Goal: Transaction & Acquisition: Purchase product/service

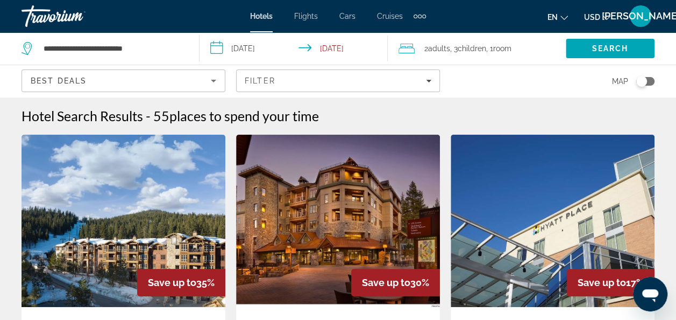
click at [38, 51] on div "**********" at bounding box center [102, 48] width 161 height 16
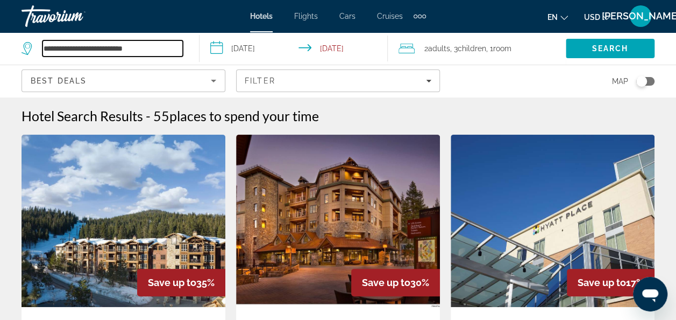
click at [90, 44] on input "**********" at bounding box center [113, 48] width 140 height 16
drag, startPoint x: 168, startPoint y: 48, endPoint x: 34, endPoint y: 37, distance: 134.4
click at [34, 37] on div "**********" at bounding box center [105, 48] width 167 height 32
type input "*"
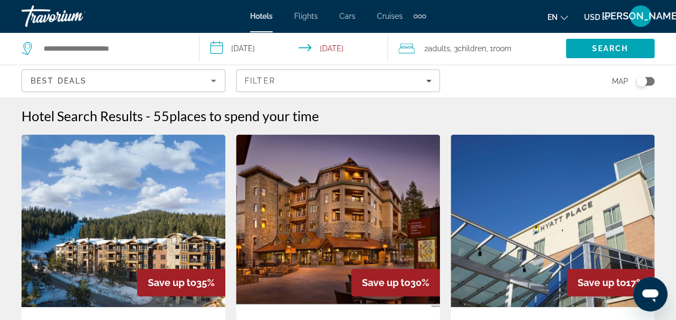
click at [311, 19] on span "Flights" at bounding box center [306, 16] width 24 height 9
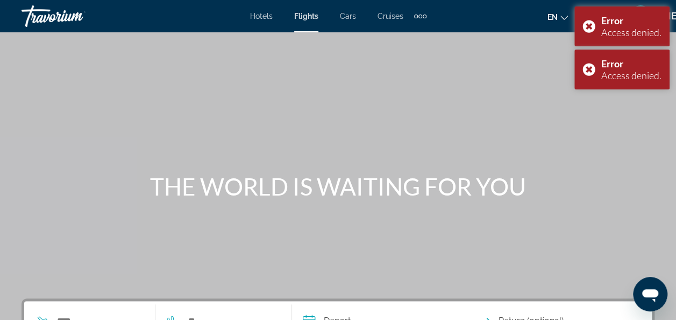
click at [346, 18] on span "Cars" at bounding box center [348, 16] width 16 height 9
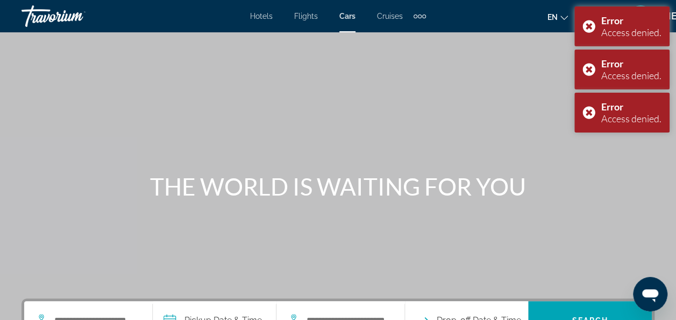
click at [267, 16] on span "Hotels" at bounding box center [261, 16] width 23 height 9
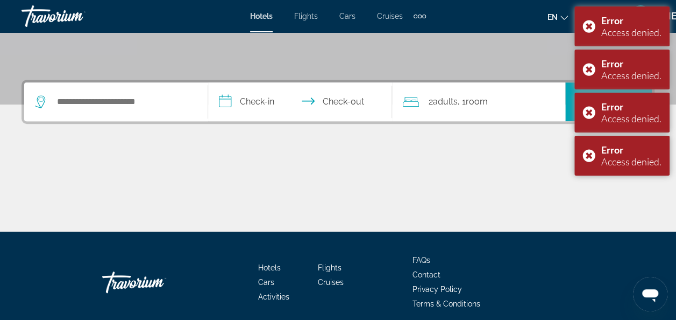
scroll to position [226, 0]
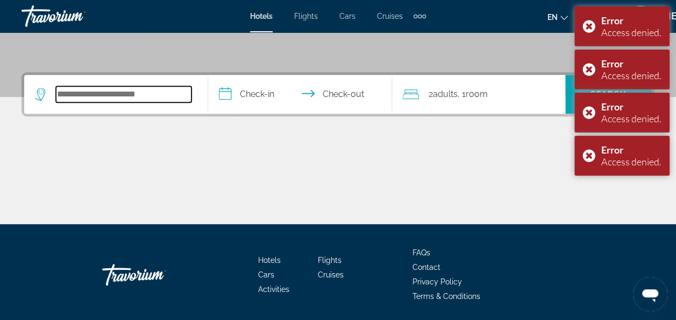
click at [150, 94] on input "Search hotel destination" at bounding box center [124, 94] width 136 height 16
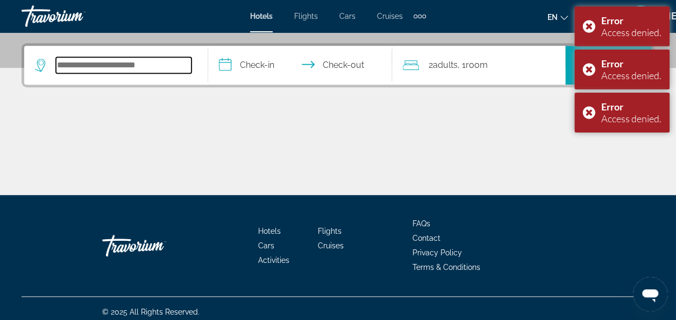
scroll to position [261, 0]
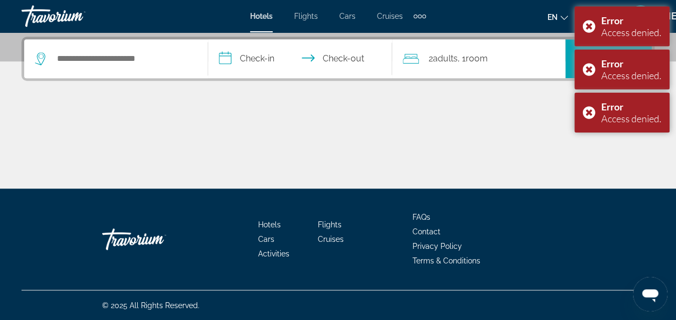
click at [39, 63] on icon "Search widget" at bounding box center [40, 58] width 10 height 13
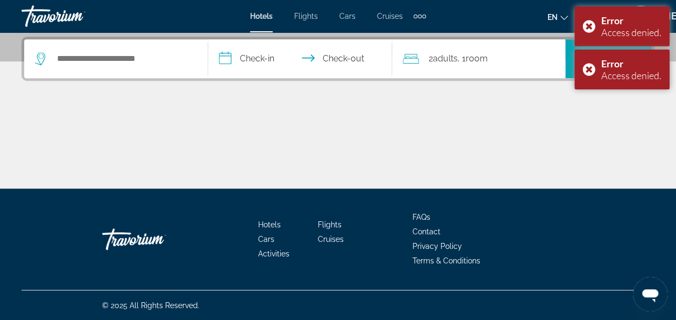
click at [41, 60] on icon "Search widget" at bounding box center [41, 58] width 13 height 13
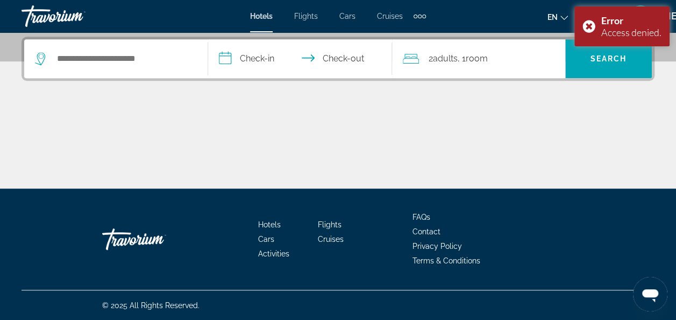
click at [147, 80] on div "**********" at bounding box center [338, 59] width 633 height 44
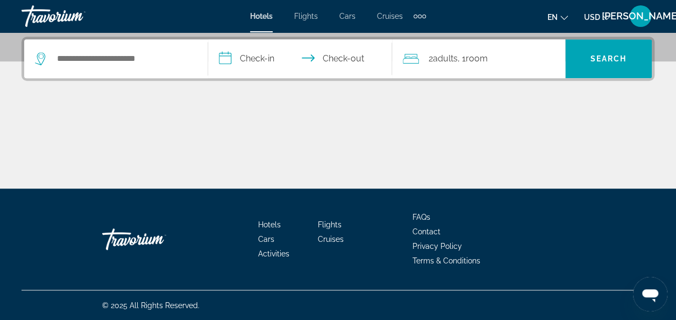
click at [145, 67] on div "Search widget" at bounding box center [116, 58] width 162 height 39
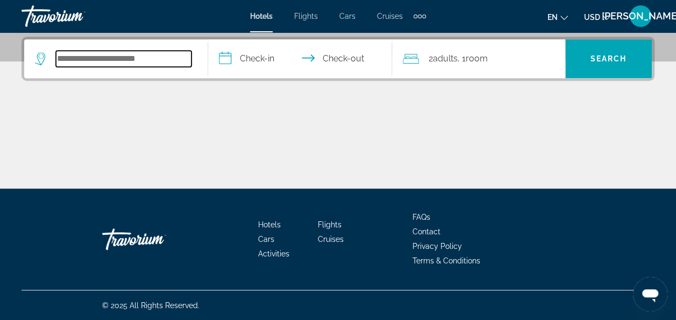
click at [142, 60] on input "Search hotel destination" at bounding box center [124, 59] width 136 height 16
type input "******"
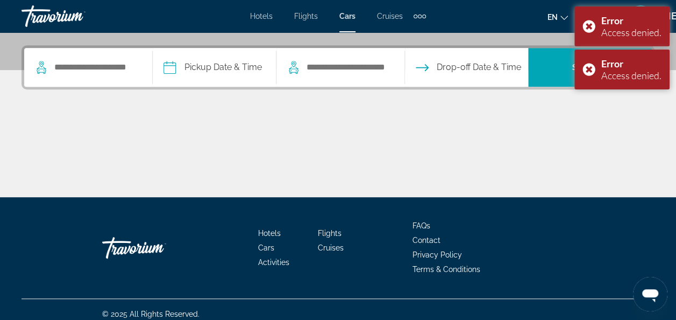
scroll to position [252, 0]
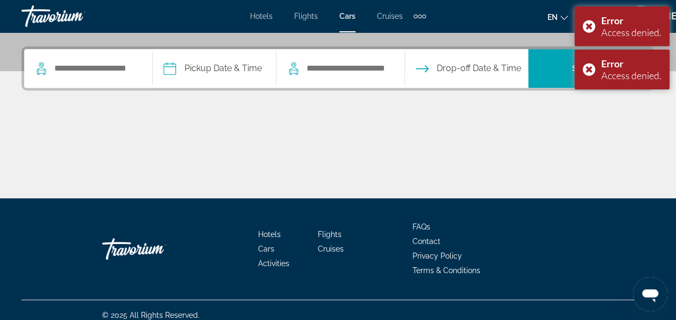
click at [265, 16] on span "Hotels" at bounding box center [261, 16] width 23 height 9
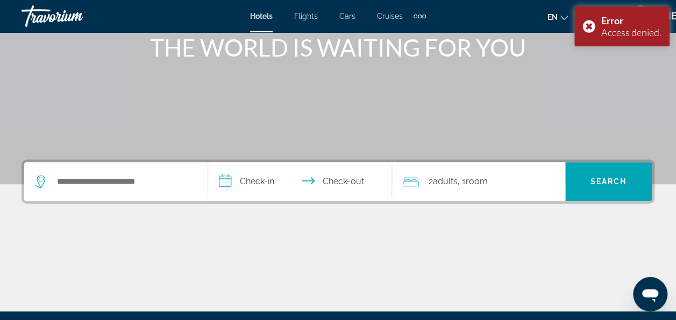
scroll to position [138, 0]
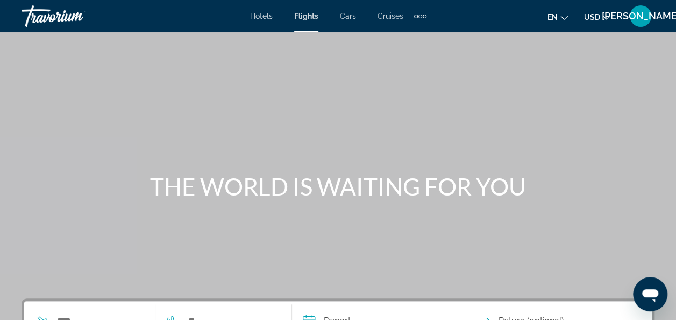
click at [257, 16] on span "Hotels" at bounding box center [261, 16] width 23 height 9
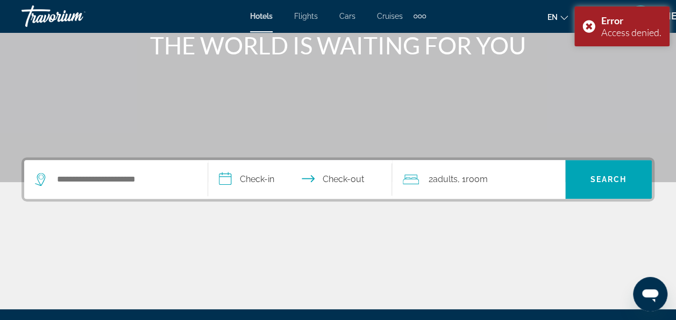
scroll to position [142, 0]
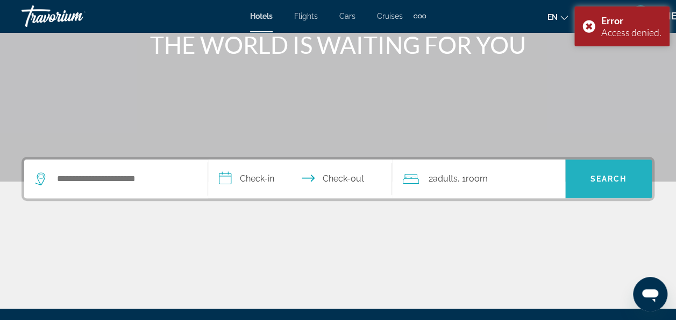
click at [612, 185] on span "Search" at bounding box center [608, 179] width 87 height 26
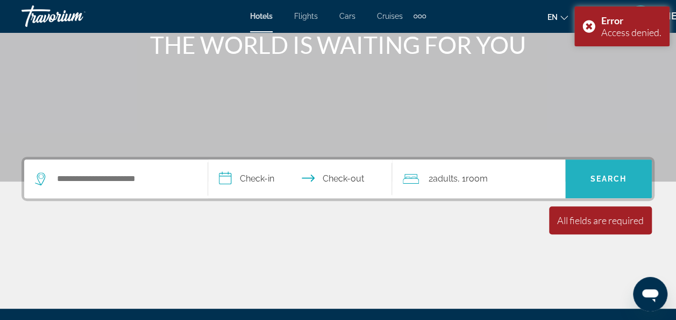
click at [612, 185] on span "Search" at bounding box center [608, 179] width 87 height 26
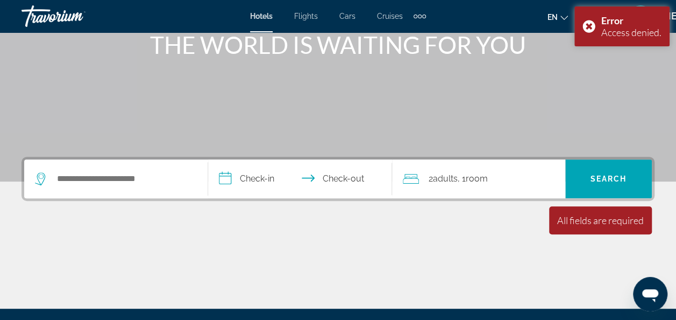
click at [39, 171] on div "Search widget" at bounding box center [113, 179] width 157 height 16
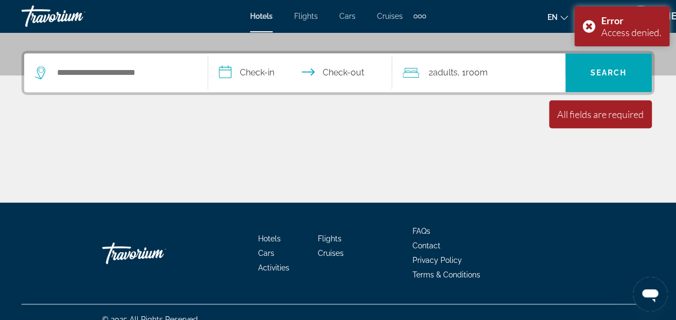
scroll to position [261, 0]
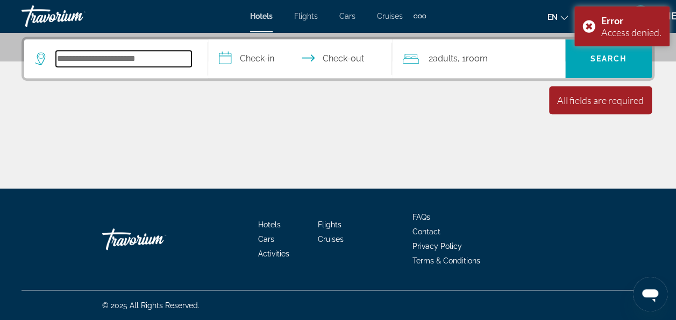
click at [82, 60] on input "Search hotel destination" at bounding box center [124, 59] width 136 height 16
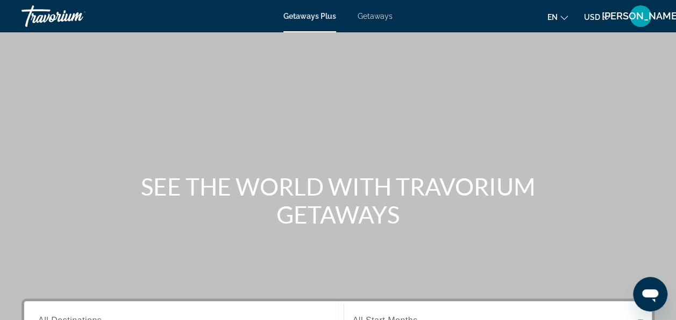
click at [364, 20] on div "Getaways Plus Getaways en English Español Français Italiano Português русский U…" at bounding box center [338, 16] width 676 height 28
click at [368, 19] on span "Getaways" at bounding box center [375, 16] width 35 height 9
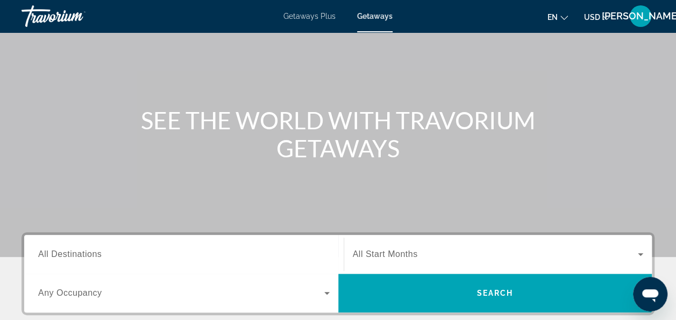
scroll to position [67, 0]
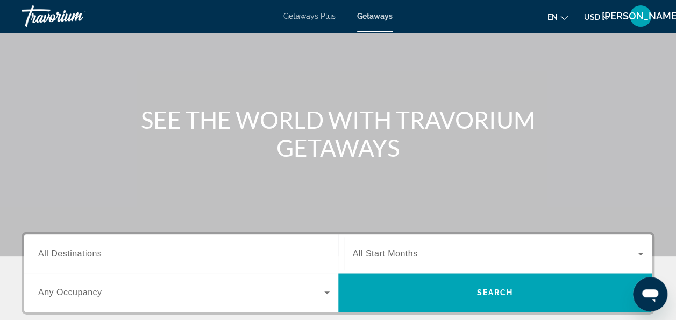
click at [314, 19] on span "Getaways Plus" at bounding box center [310, 16] width 52 height 9
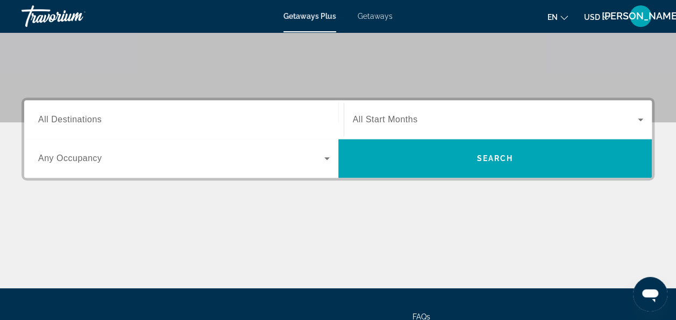
scroll to position [176, 0]
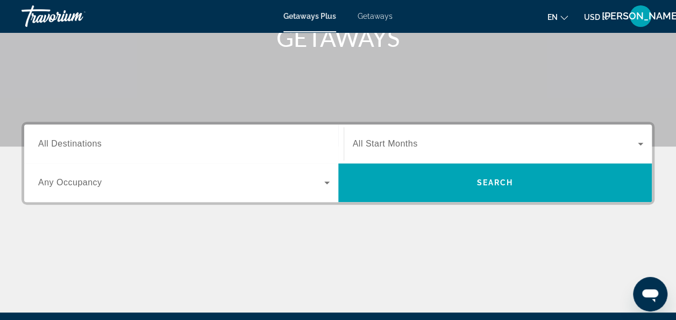
click at [365, 12] on span "Getaways" at bounding box center [375, 16] width 35 height 9
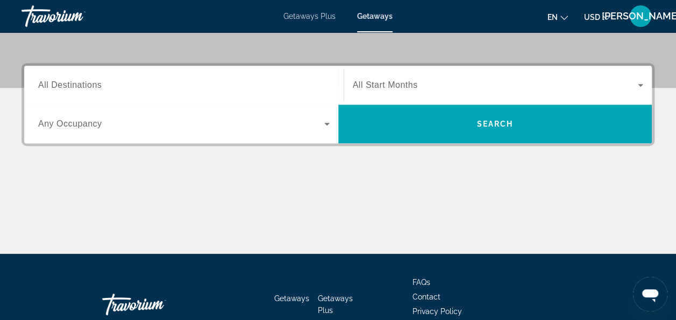
scroll to position [237, 0]
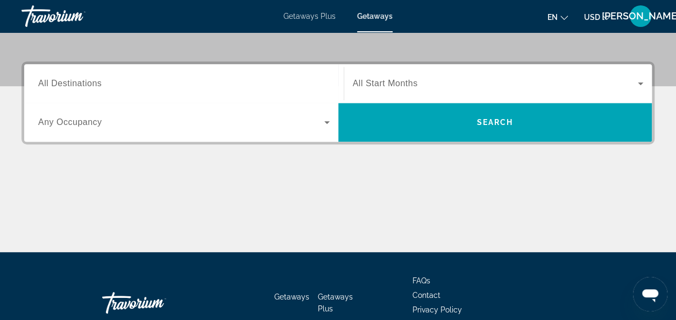
click at [162, 75] on div "Search widget" at bounding box center [184, 83] width 292 height 31
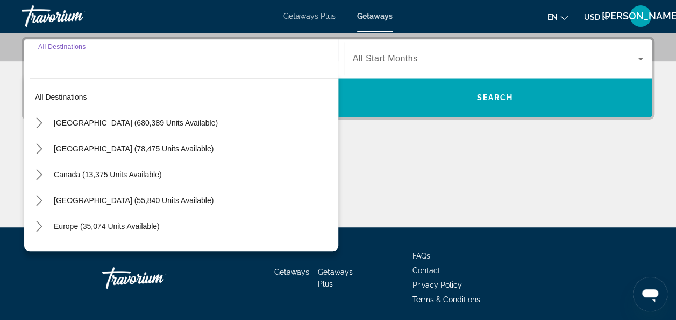
scroll to position [263, 0]
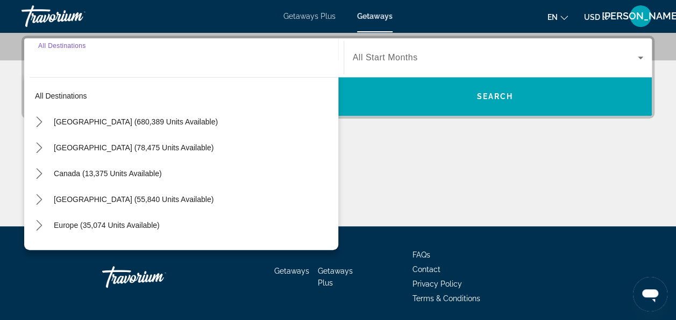
click at [123, 63] on div "Search widget" at bounding box center [184, 58] width 292 height 31
click at [104, 62] on input "Destination All Destinations" at bounding box center [184, 58] width 292 height 13
click at [134, 58] on input "Destination All Destinations" at bounding box center [184, 58] width 292 height 13
click at [117, 61] on input "Destination All Destinations" at bounding box center [184, 58] width 292 height 13
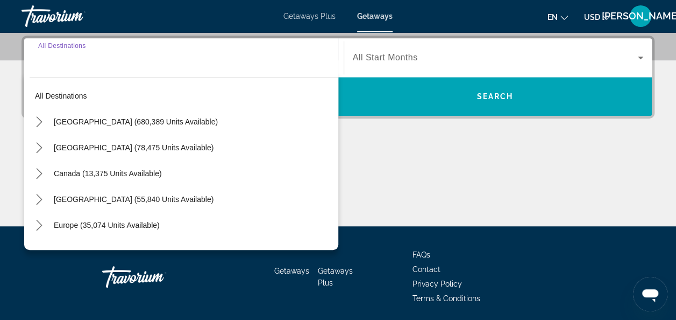
click at [117, 61] on input "Destination All Destinations" at bounding box center [184, 58] width 292 height 13
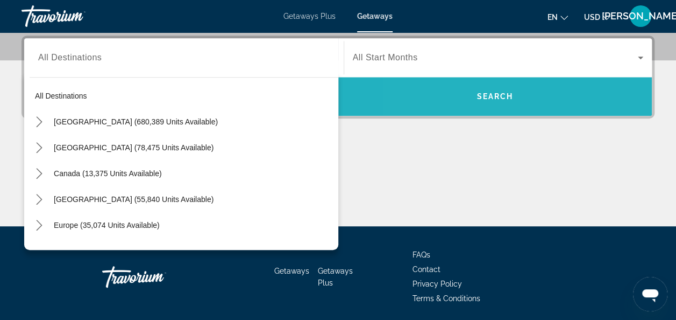
click at [450, 97] on span "Search" at bounding box center [495, 96] width 314 height 26
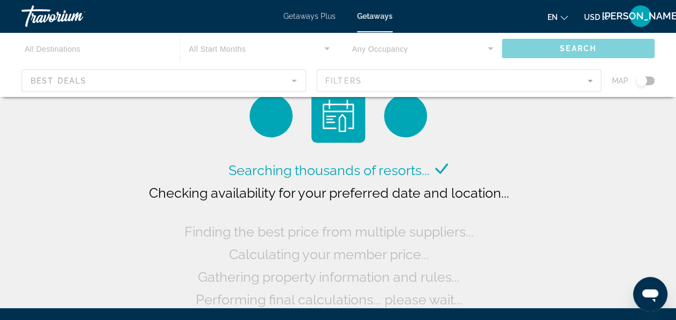
click at [169, 77] on div "Main content" at bounding box center [338, 64] width 676 height 65
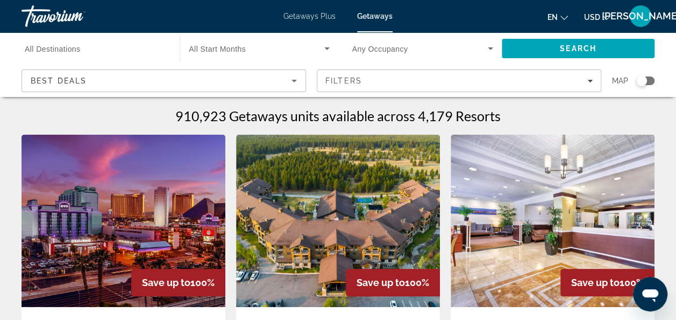
click at [99, 78] on div "Best Deals" at bounding box center [161, 80] width 261 height 13
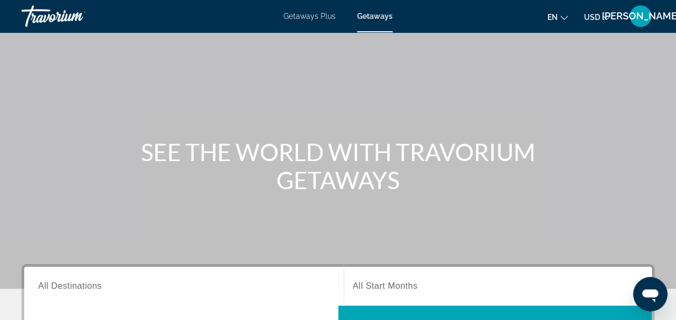
scroll to position [34, 0]
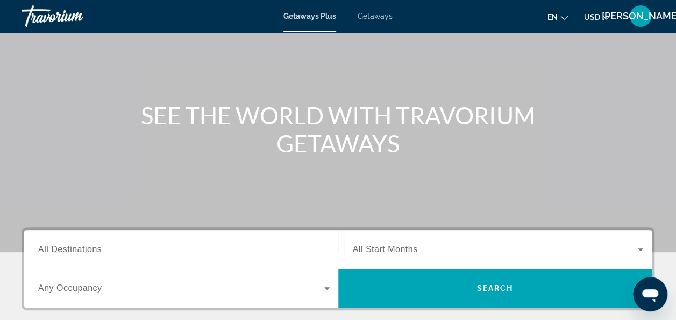
scroll to position [73, 0]
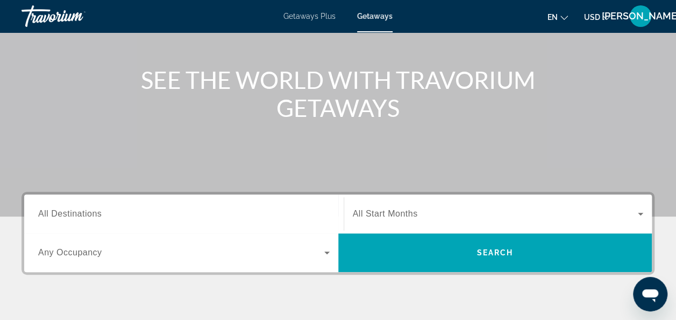
scroll to position [107, 0]
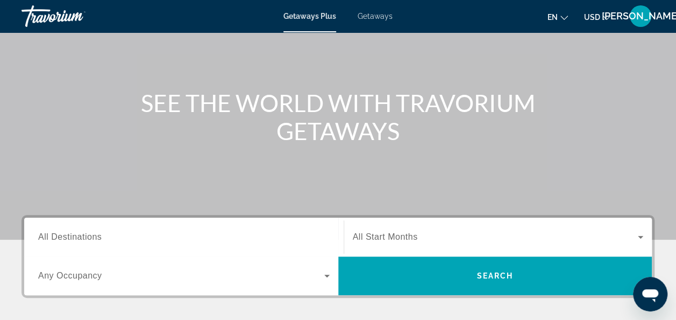
scroll to position [85, 0]
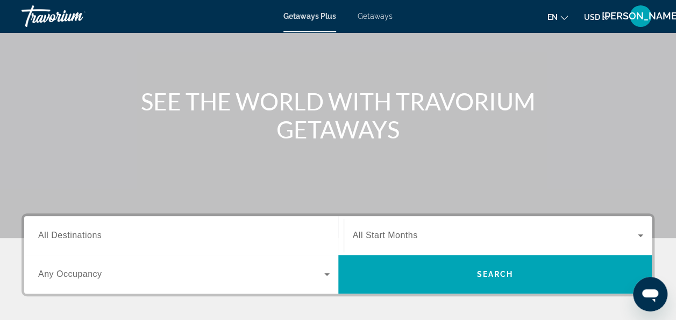
click at [395, 16] on div "Getaways Plus Getaways en English Español Français Italiano Português русский U…" at bounding box center [338, 16] width 676 height 28
click at [383, 15] on span "Getaways" at bounding box center [375, 16] width 35 height 9
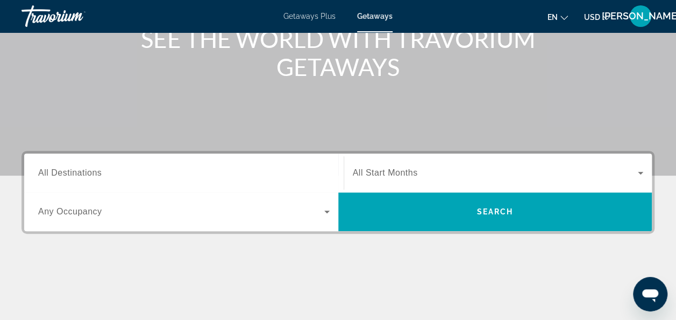
scroll to position [152, 0]
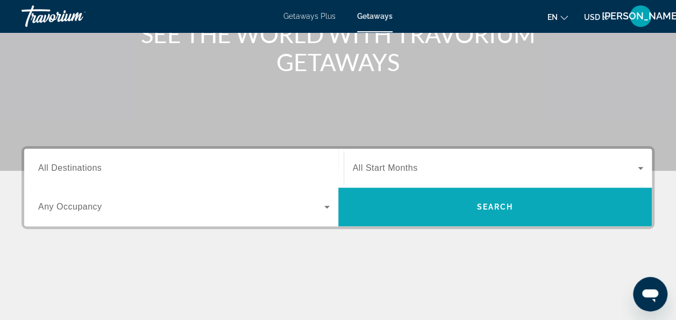
click at [417, 209] on span "Search" at bounding box center [495, 207] width 314 height 26
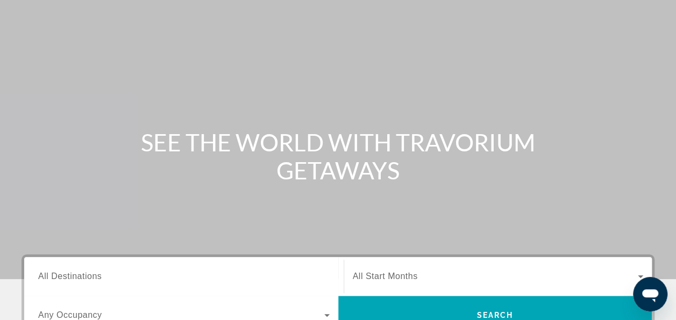
scroll to position [5, 0]
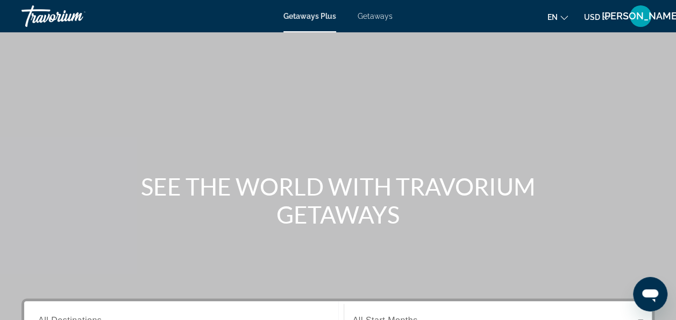
click at [381, 11] on div "Getaways Plus Getaways en English Español Français Italiano Português русский U…" at bounding box center [338, 16] width 676 height 28
click at [383, 15] on span "Getaways" at bounding box center [375, 16] width 35 height 9
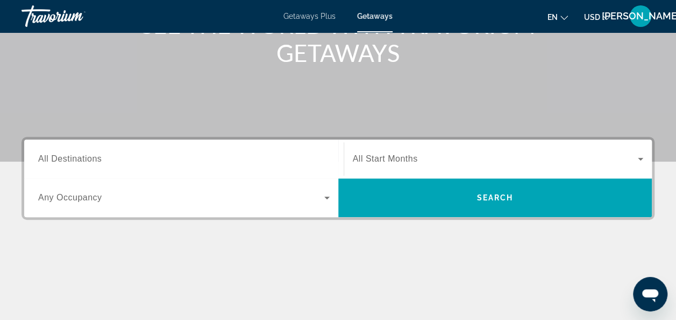
scroll to position [172, 0]
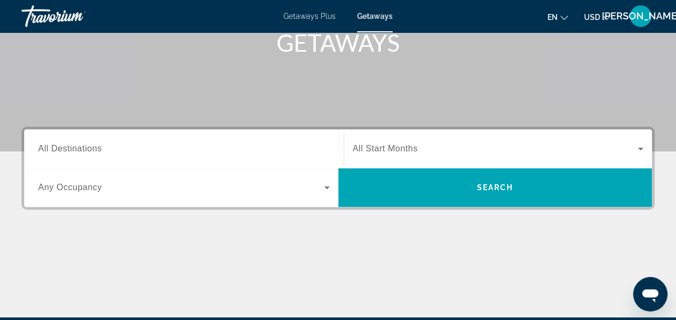
click at [640, 148] on icon "Search widget" at bounding box center [640, 148] width 5 height 3
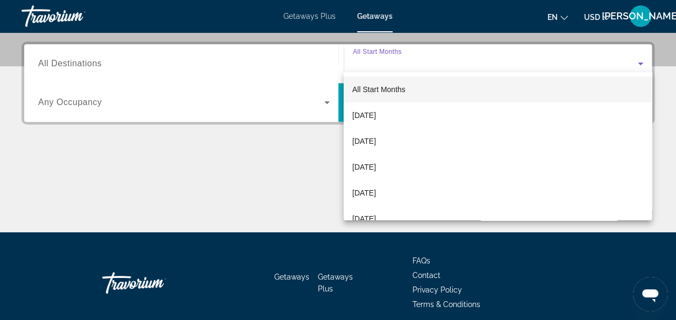
scroll to position [263, 0]
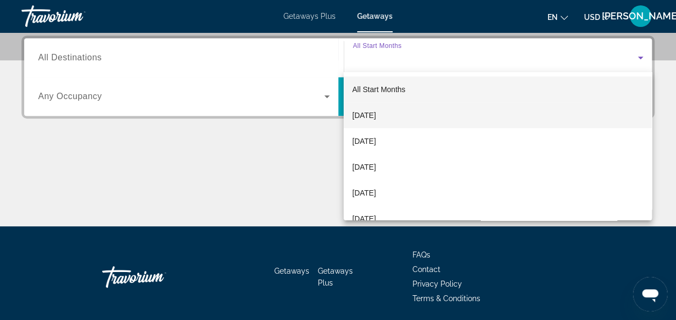
click at [355, 113] on span "October 2025" at bounding box center [364, 115] width 24 height 13
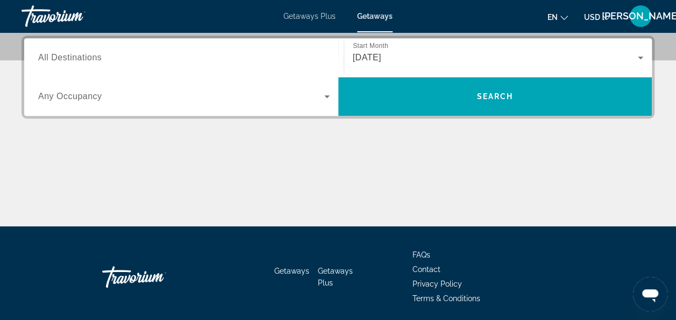
click at [190, 107] on div "Search widget" at bounding box center [184, 96] width 292 height 30
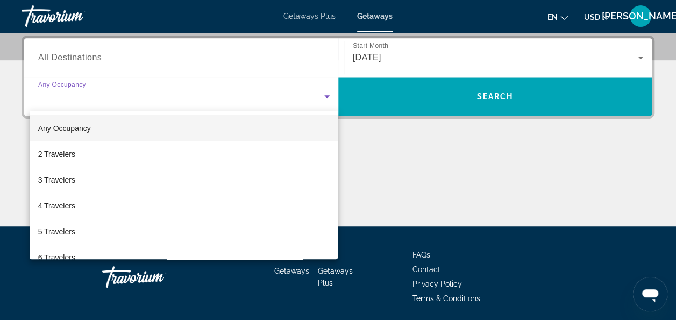
click at [123, 62] on div at bounding box center [338, 160] width 676 height 320
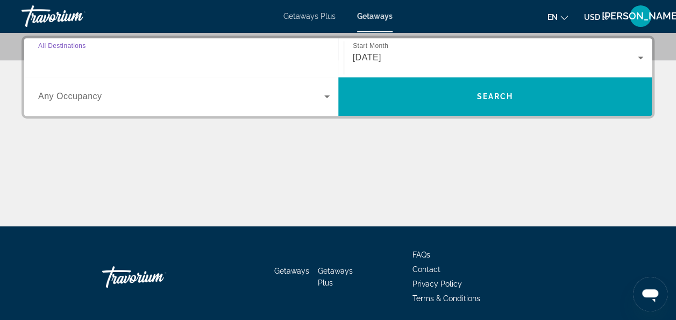
click at [114, 56] on input "Destination All Destinations" at bounding box center [184, 58] width 292 height 13
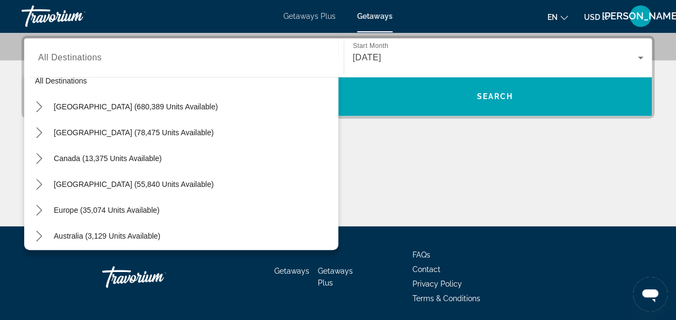
scroll to position [0, 0]
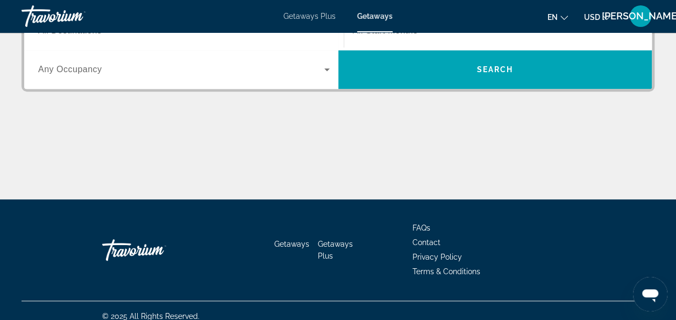
scroll to position [287, 0]
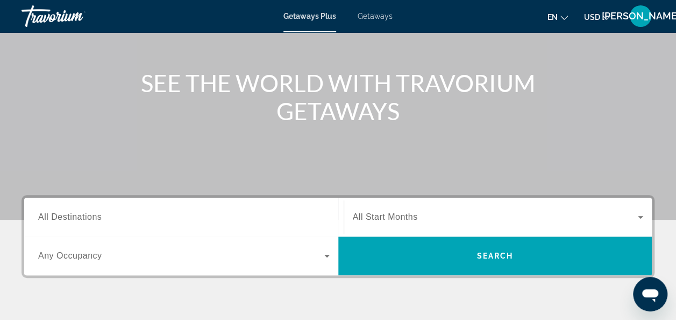
scroll to position [81, 0]
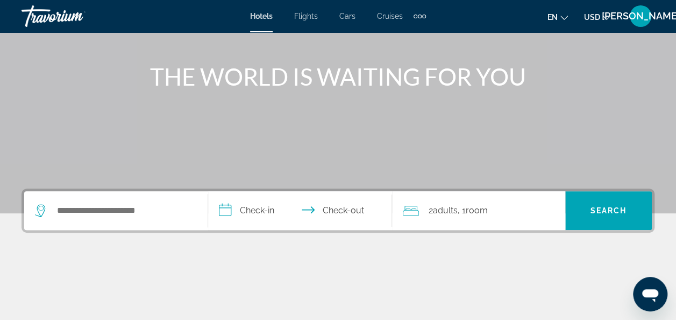
scroll to position [112, 0]
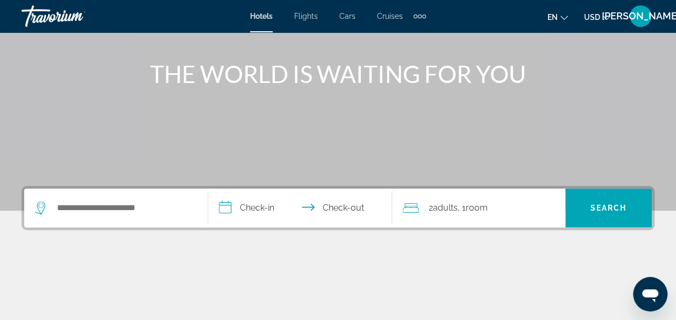
click at [182, 197] on div "Search widget" at bounding box center [116, 207] width 162 height 39
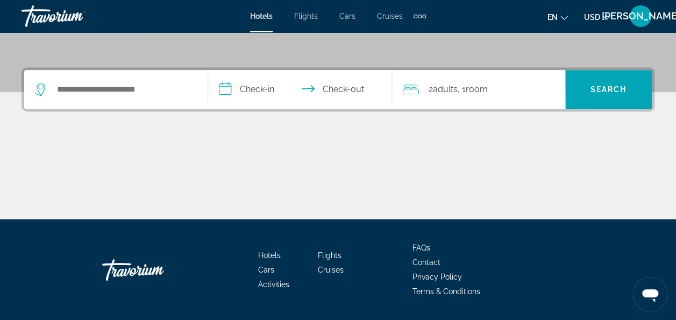
scroll to position [261, 0]
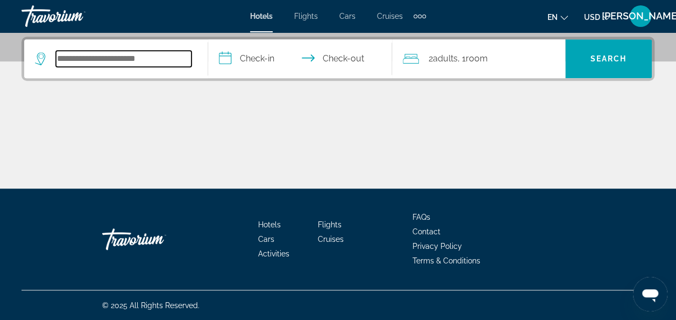
click at [166, 58] on input "Search hotel destination" at bounding box center [124, 59] width 136 height 16
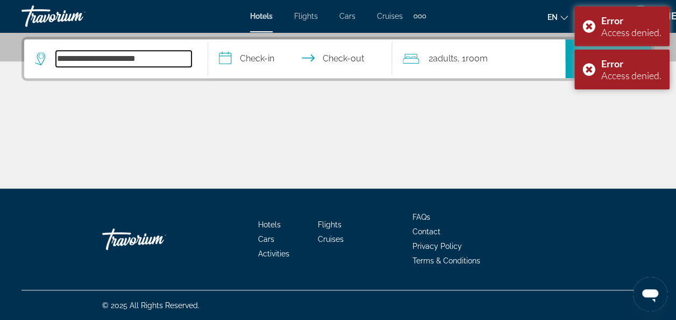
click at [144, 57] on input "**********" at bounding box center [124, 59] width 136 height 16
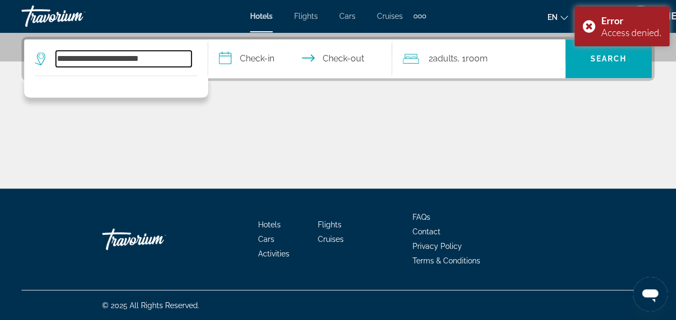
type input "**********"
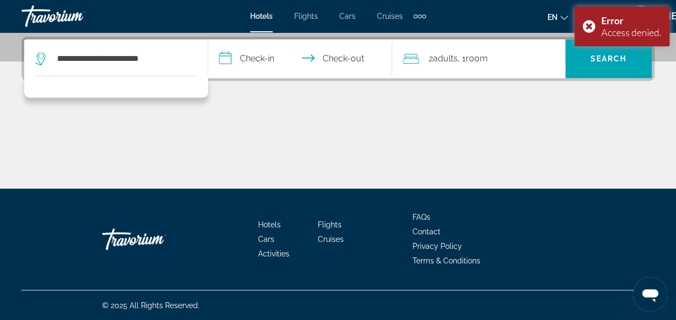
click at [272, 60] on input "**********" at bounding box center [302, 60] width 188 height 42
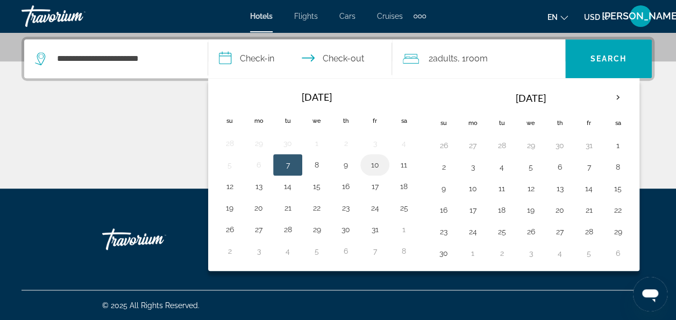
click at [371, 170] on button "10" at bounding box center [374, 164] width 17 height 15
click at [398, 167] on button "11" at bounding box center [403, 164] width 17 height 15
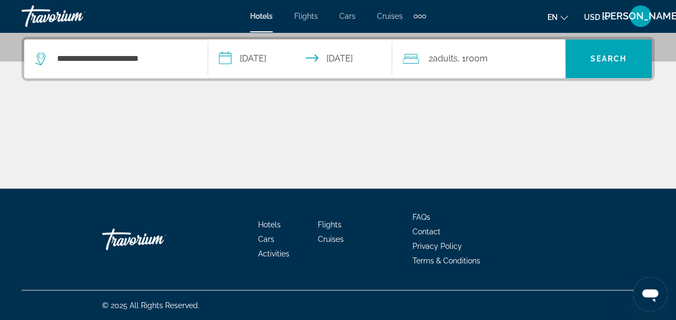
click at [365, 62] on input "**********" at bounding box center [302, 60] width 188 height 42
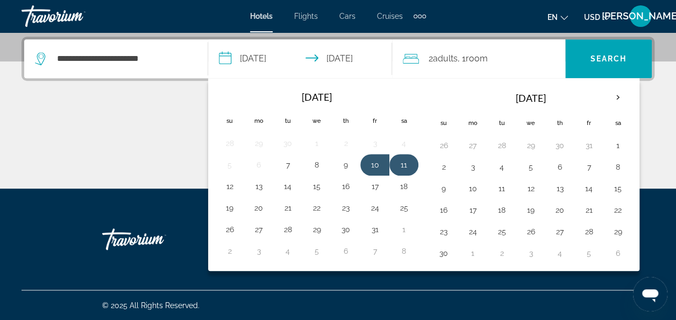
click at [404, 168] on button "11" at bounding box center [403, 164] width 17 height 15
click at [258, 186] on button "13" at bounding box center [258, 186] width 17 height 15
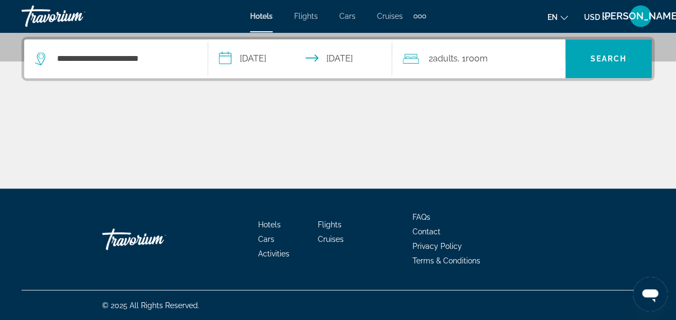
click at [367, 59] on input "**********" at bounding box center [302, 60] width 188 height 42
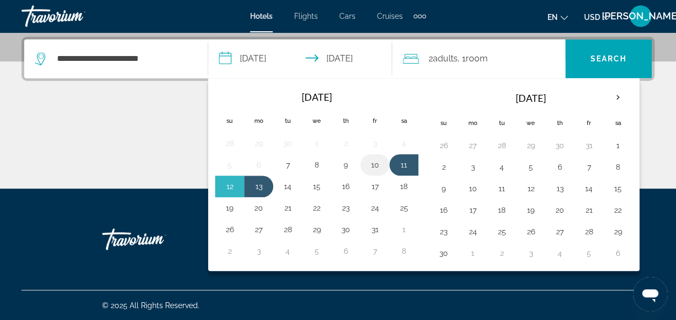
click at [364, 170] on td "10" at bounding box center [374, 165] width 29 height 22
click at [371, 168] on button "10" at bounding box center [374, 164] width 17 height 15
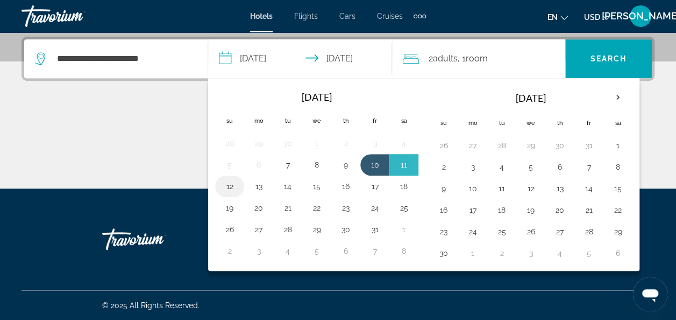
click at [231, 190] on button "12" at bounding box center [229, 186] width 17 height 15
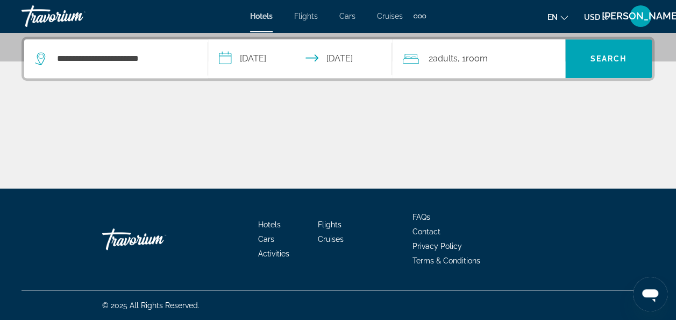
click at [317, 59] on input "**********" at bounding box center [302, 60] width 188 height 42
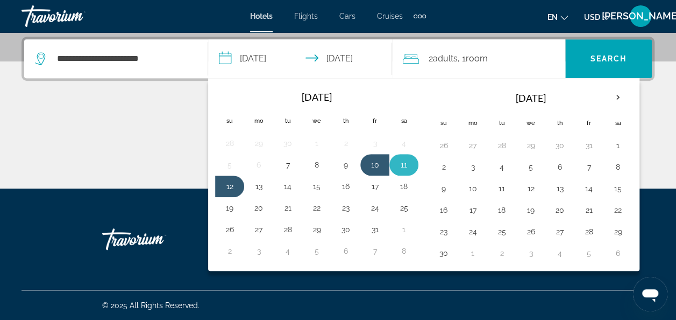
click at [399, 160] on button "11" at bounding box center [403, 164] width 17 height 15
click at [232, 190] on button "12" at bounding box center [229, 186] width 17 height 15
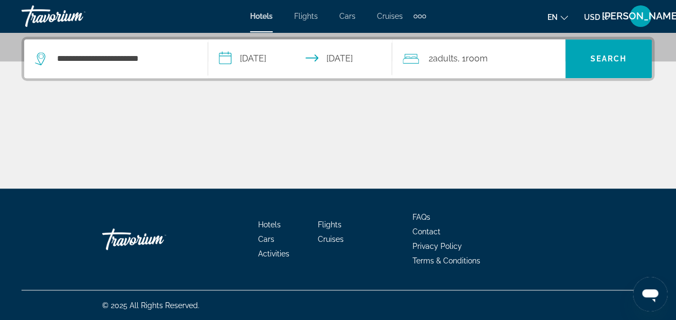
click at [517, 52] on div "2 Adult Adults , 1 Room rooms" at bounding box center [484, 58] width 162 height 15
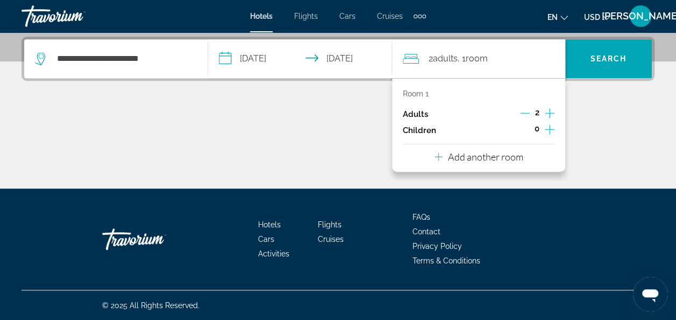
click at [550, 133] on icon "Increment children" at bounding box center [550, 129] width 10 height 10
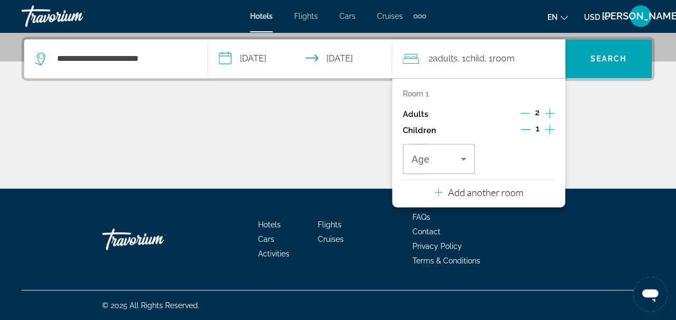
click at [550, 132] on icon "Increment children" at bounding box center [550, 129] width 10 height 13
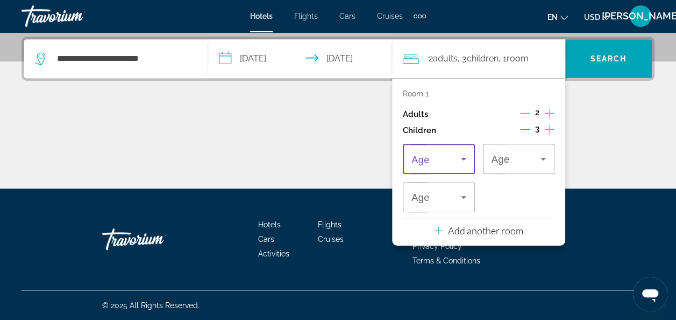
click at [460, 164] on icon "Travelers: 2 adults, 3 children" at bounding box center [463, 158] width 13 height 13
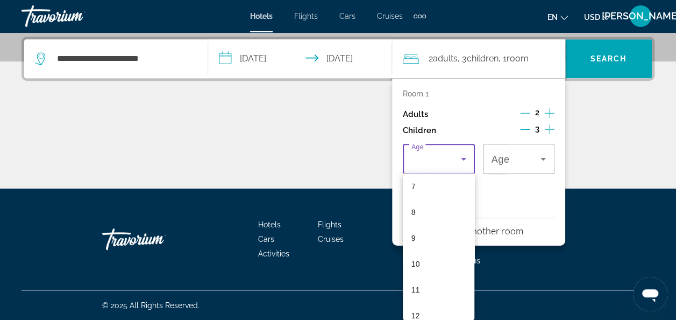
scroll to position [199, 0]
click at [434, 253] on mat-option "10" at bounding box center [439, 250] width 72 height 26
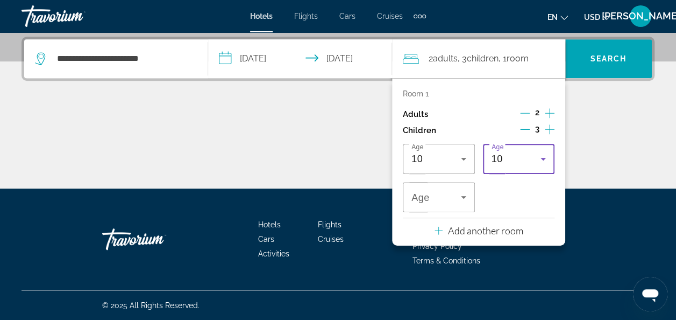
click at [543, 162] on icon "Travelers: 2 adults, 3 children" at bounding box center [543, 158] width 13 height 13
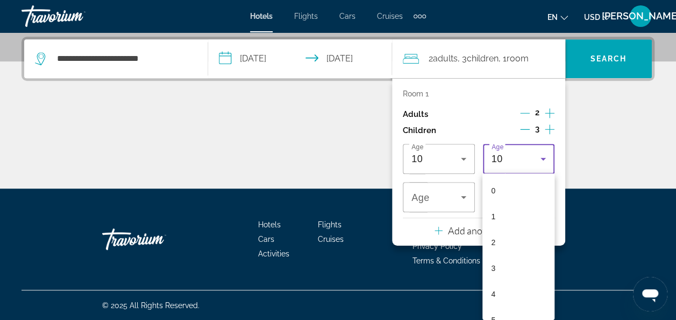
scroll to position [142, 0]
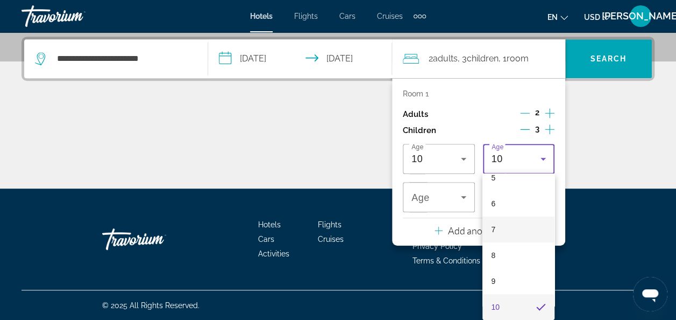
click at [518, 237] on mat-option "7" at bounding box center [519, 229] width 72 height 26
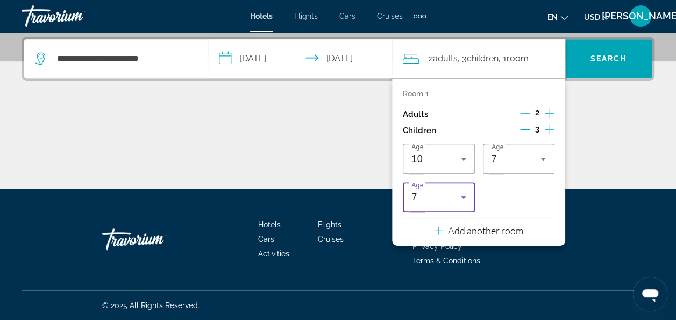
click at [471, 204] on div "Age 7" at bounding box center [439, 197] width 72 height 30
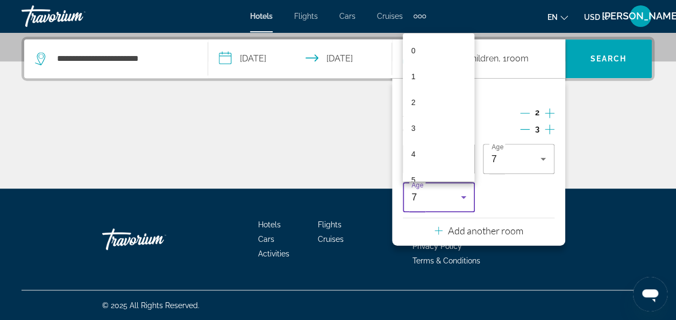
scroll to position [63, 0]
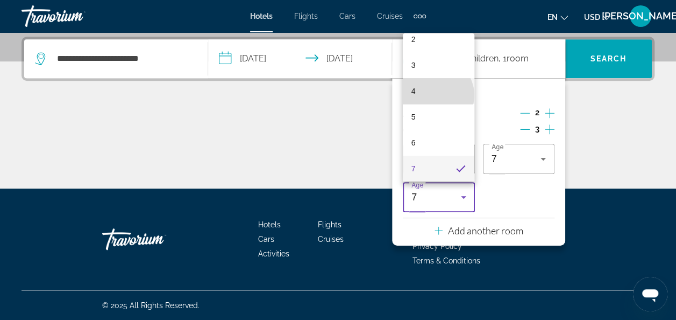
click at [437, 95] on mat-option "4" at bounding box center [439, 91] width 72 height 26
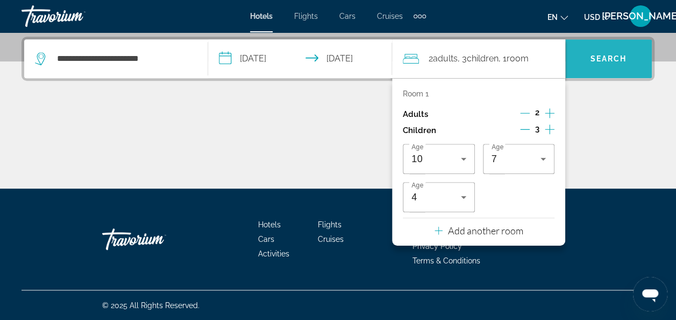
click at [620, 61] on span "Search" at bounding box center [609, 58] width 37 height 9
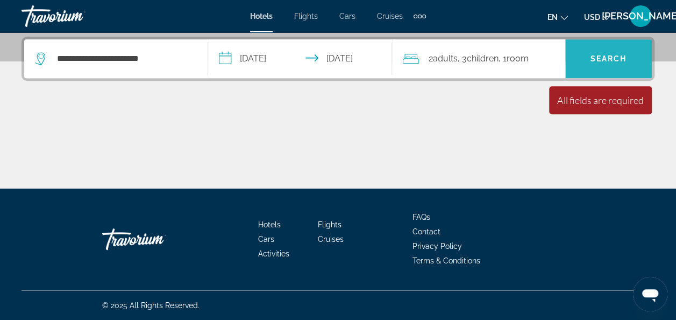
click at [620, 61] on span "Search" at bounding box center [609, 58] width 37 height 9
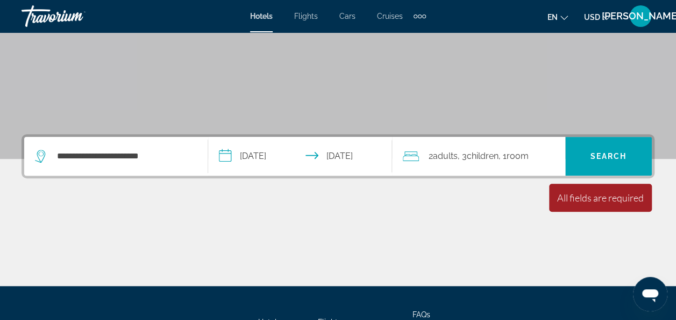
scroll to position [166, 0]
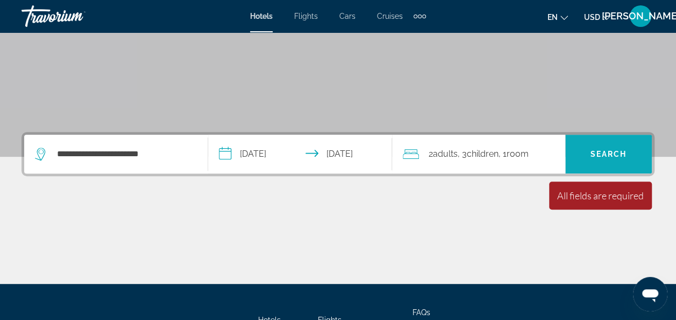
click at [608, 155] on span "Search" at bounding box center [609, 154] width 37 height 9
click at [344, 157] on input "**********" at bounding box center [302, 156] width 188 height 42
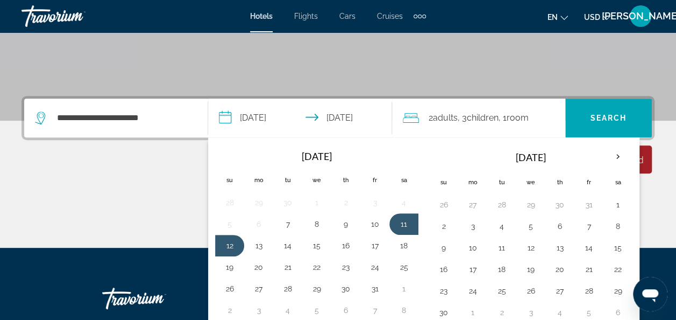
scroll to position [261, 0]
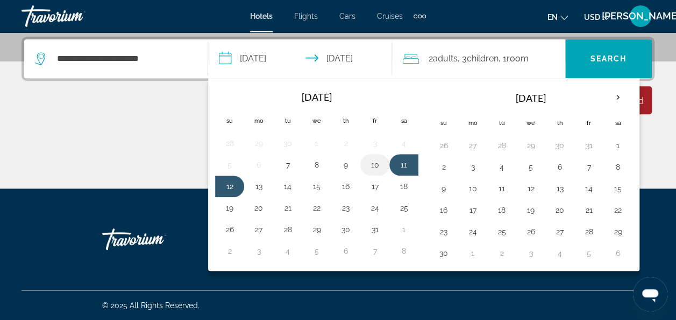
click at [367, 166] on button "10" at bounding box center [374, 164] width 17 height 15
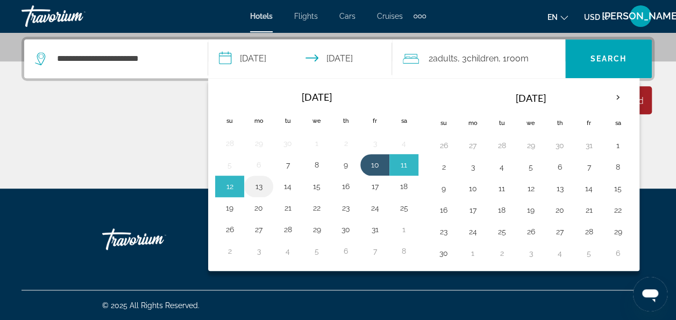
drag, startPoint x: 367, startPoint y: 166, endPoint x: 243, endPoint y: 182, distance: 125.3
click at [243, 182] on tbody "28 29 30 1 2 3 4 5 6 7 8 9 10 11 12 13 14 15 16 17 18 19 20 21 22 23 24 25 26 2…" at bounding box center [316, 196] width 203 height 129
drag, startPoint x: 363, startPoint y: 158, endPoint x: 230, endPoint y: 183, distance: 135.2
click at [230, 183] on tbody "28 29 30 1 2 3 4 5 6 7 8 9 10 11 12 13 14 15 16 17 18 19 20 21 22 23 24 25 26 2…" at bounding box center [316, 196] width 203 height 129
click at [230, 183] on button "12" at bounding box center [229, 186] width 17 height 15
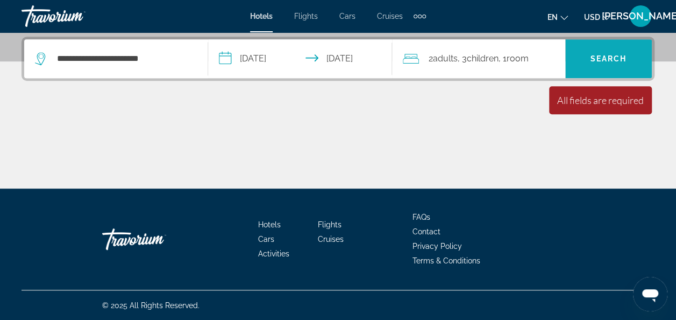
click at [606, 61] on span "Search" at bounding box center [609, 58] width 37 height 9
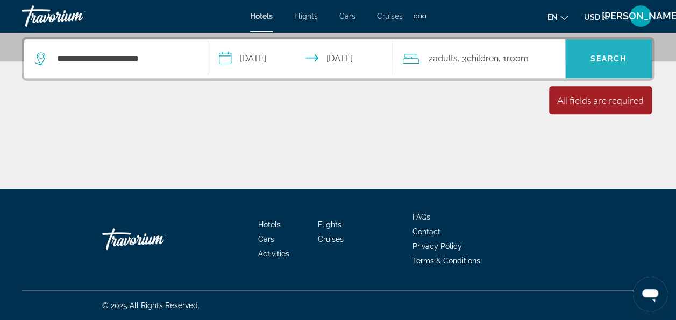
click at [607, 60] on span "Search" at bounding box center [609, 58] width 37 height 9
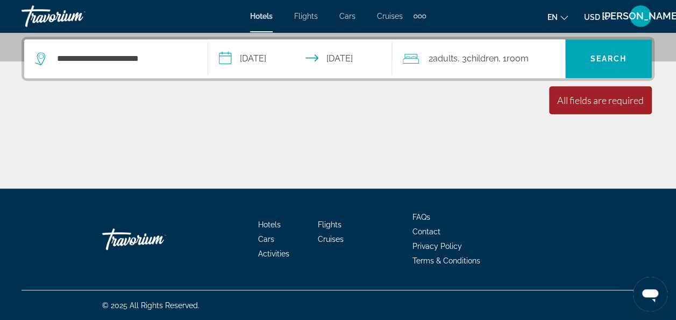
drag, startPoint x: 272, startPoint y: 60, endPoint x: 266, endPoint y: 52, distance: 10.0
click at [266, 52] on input "**********" at bounding box center [302, 60] width 188 height 42
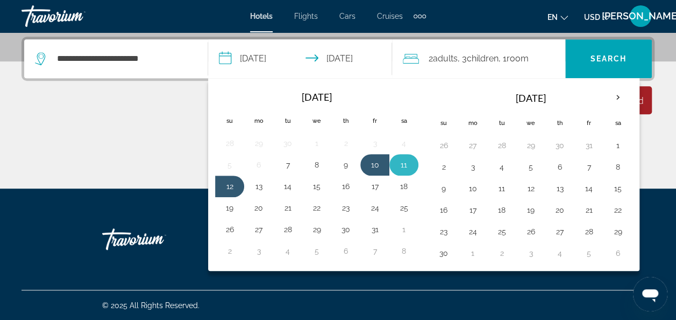
click at [401, 164] on button "11" at bounding box center [403, 164] width 17 height 15
drag, startPoint x: 401, startPoint y: 164, endPoint x: 231, endPoint y: 189, distance: 171.9
click at [231, 189] on tbody "28 29 30 1 2 3 4 5 6 7 8 9 10 11 12 13 14 15 16 17 18 19 20 21 22 23 24 25 26 2…" at bounding box center [316, 196] width 203 height 129
click at [231, 189] on button "12" at bounding box center [229, 186] width 17 height 15
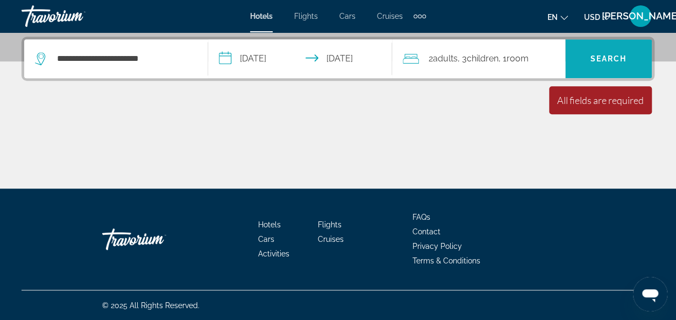
click at [627, 52] on span "Search" at bounding box center [608, 59] width 87 height 26
click at [285, 58] on input "**********" at bounding box center [302, 60] width 188 height 42
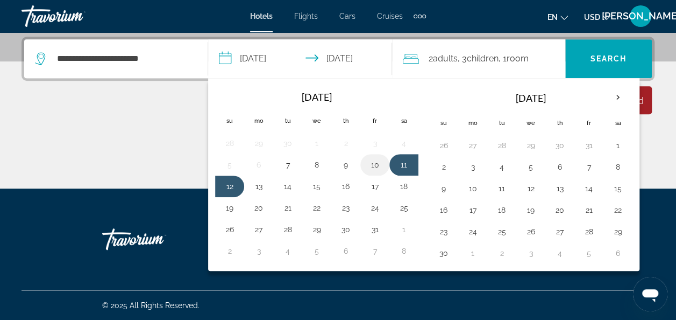
drag, startPoint x: 365, startPoint y: 164, endPoint x: 380, endPoint y: 171, distance: 17.3
click at [380, 171] on td "10" at bounding box center [374, 165] width 29 height 22
click at [377, 164] on button "10" at bounding box center [374, 164] width 17 height 15
drag, startPoint x: 371, startPoint y: 167, endPoint x: 239, endPoint y: 188, distance: 133.0
click at [239, 188] on tbody "28 29 30 1 2 3 4 5 6 7 8 9 10 11 12 13 14 15 16 17 18 19 20 21 22 23 24 25 26 2…" at bounding box center [316, 196] width 203 height 129
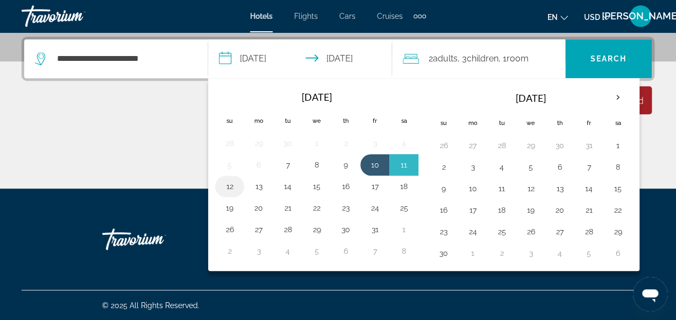
click at [239, 188] on td "12" at bounding box center [229, 186] width 29 height 22
click at [232, 186] on button "12" at bounding box center [229, 186] width 17 height 15
click at [232, 186] on div "Main content" at bounding box center [338, 148] width 633 height 81
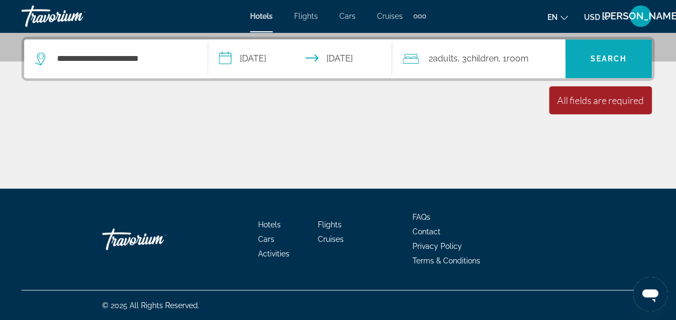
click at [608, 68] on span "Search" at bounding box center [608, 59] width 87 height 26
click at [340, 54] on input "**********" at bounding box center [302, 60] width 188 height 42
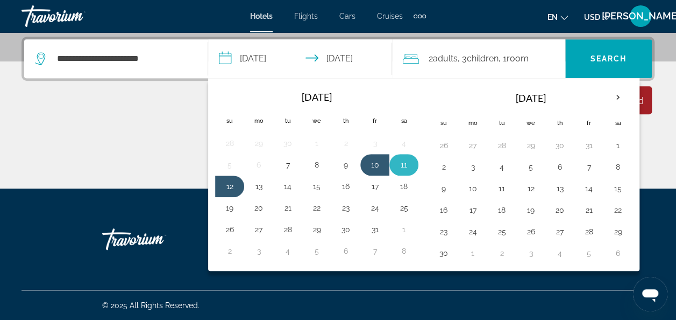
click at [401, 164] on button "11" at bounding box center [403, 164] width 17 height 15
drag, startPoint x: 401, startPoint y: 164, endPoint x: 244, endPoint y: 197, distance: 160.1
click at [244, 197] on table "Navigation placeholder Oct 2025 Navigation placeholder Su Mo Tu We Th Fr Sa 28 …" at bounding box center [316, 173] width 203 height 176
drag, startPoint x: 392, startPoint y: 164, endPoint x: 237, endPoint y: 187, distance: 157.3
click at [237, 187] on tbody "28 29 30 1 2 3 4 5 6 7 8 9 10 11 12 13 14 15 16 17 18 19 20 21 22 23 24 25 26 2…" at bounding box center [316, 196] width 203 height 129
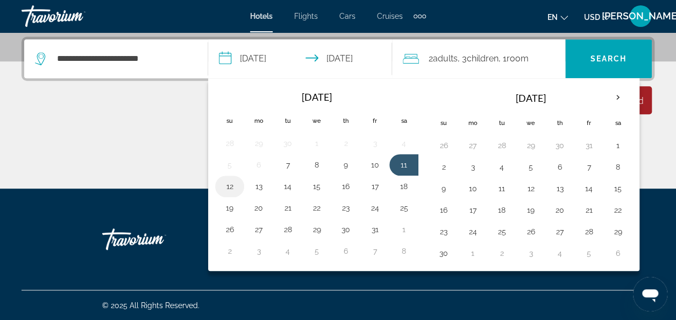
click at [237, 187] on button "12" at bounding box center [229, 186] width 17 height 15
type input "**********"
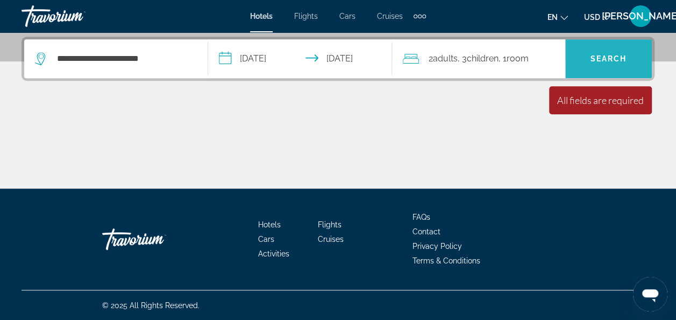
click at [605, 53] on span "Search" at bounding box center [608, 59] width 87 height 26
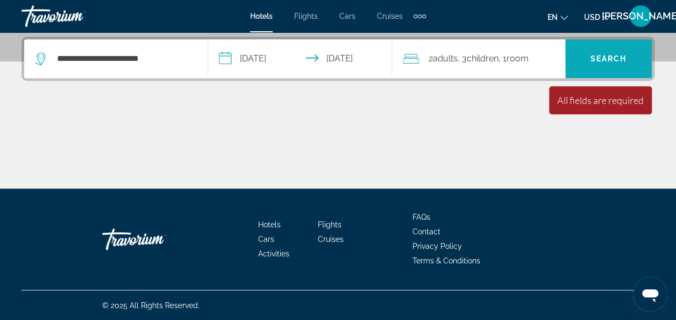
click at [605, 53] on span "Search" at bounding box center [608, 59] width 87 height 26
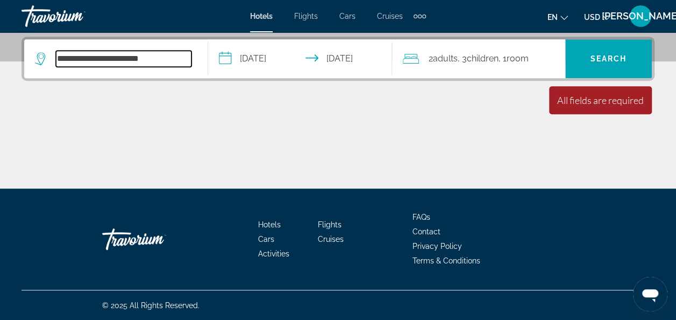
click at [180, 58] on input "**********" at bounding box center [124, 59] width 136 height 16
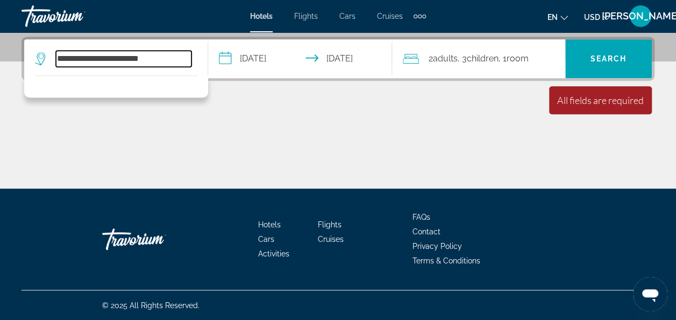
drag, startPoint x: 180, startPoint y: 58, endPoint x: 115, endPoint y: 52, distance: 64.8
click at [115, 52] on input "**********" at bounding box center [124, 59] width 136 height 16
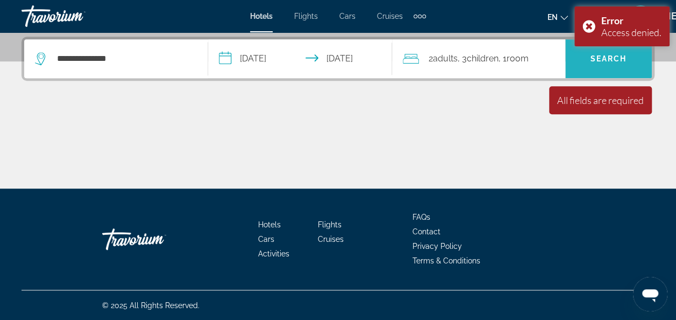
click at [627, 64] on span "Search" at bounding box center [608, 59] width 87 height 26
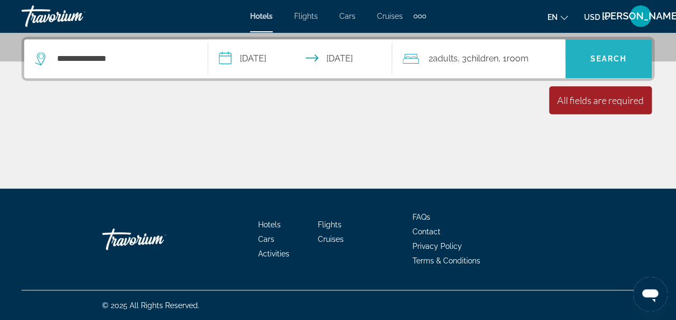
click at [627, 64] on span "Search" at bounding box center [608, 59] width 87 height 26
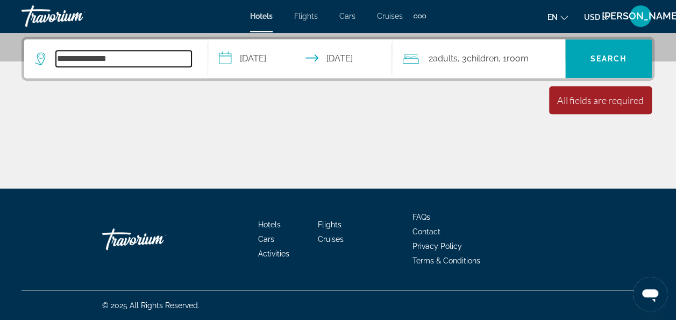
click at [160, 54] on input "**********" at bounding box center [124, 59] width 136 height 16
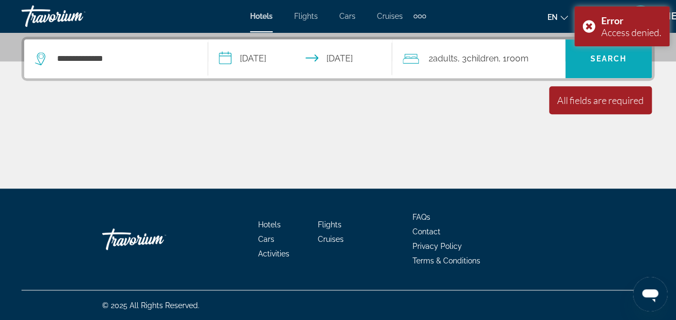
click at [625, 54] on span "Search" at bounding box center [609, 58] width 37 height 9
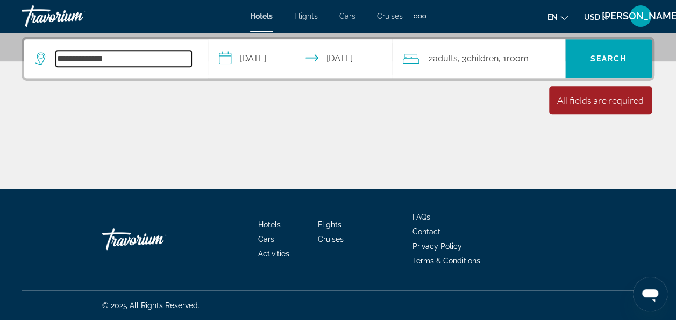
click at [137, 56] on input "**********" at bounding box center [124, 59] width 136 height 16
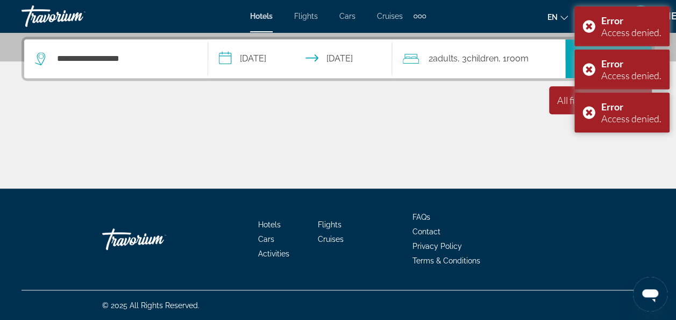
click at [281, 225] on li "Hotels" at bounding box center [288, 223] width 60 height 12
click at [272, 221] on span "Hotels" at bounding box center [269, 224] width 23 height 9
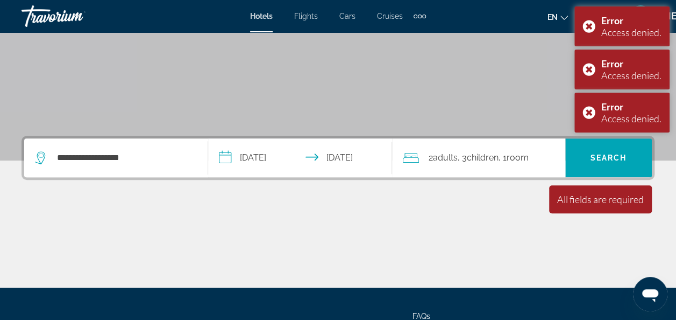
scroll to position [231, 0]
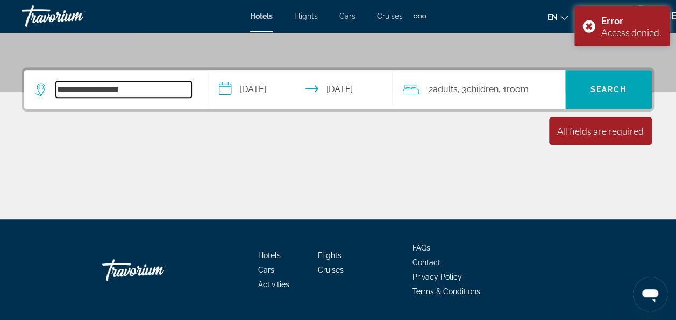
click at [166, 95] on input "**********" at bounding box center [124, 89] width 136 height 16
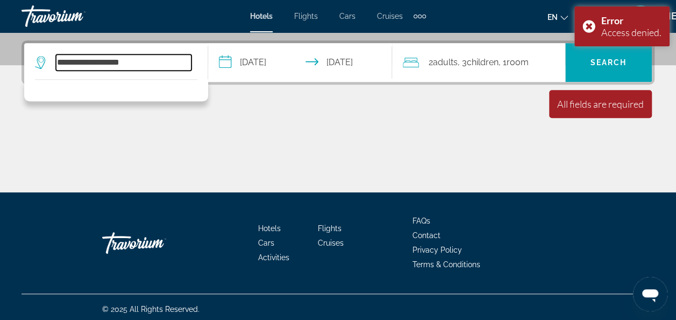
scroll to position [261, 0]
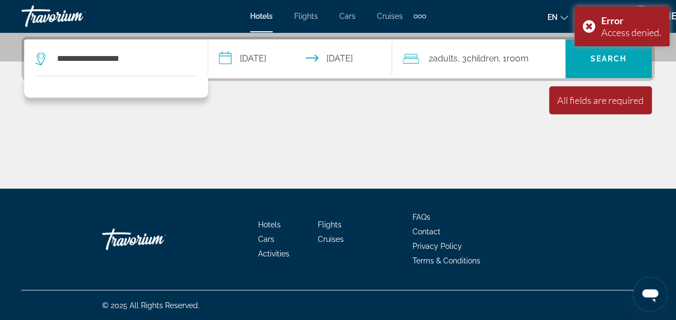
click at [257, 13] on span "Hotels" at bounding box center [261, 16] width 23 height 9
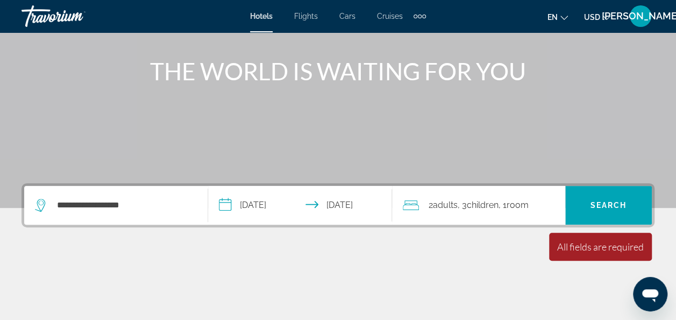
scroll to position [229, 0]
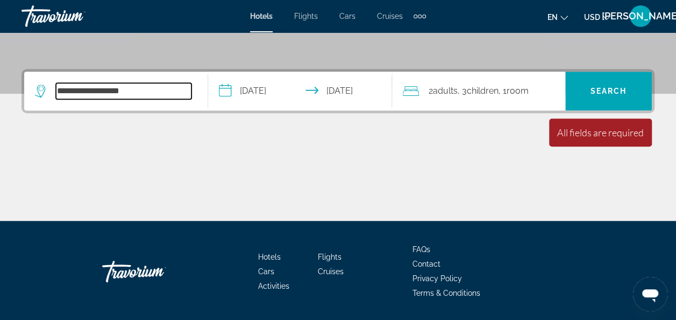
click at [163, 94] on input "**********" at bounding box center [124, 91] width 136 height 16
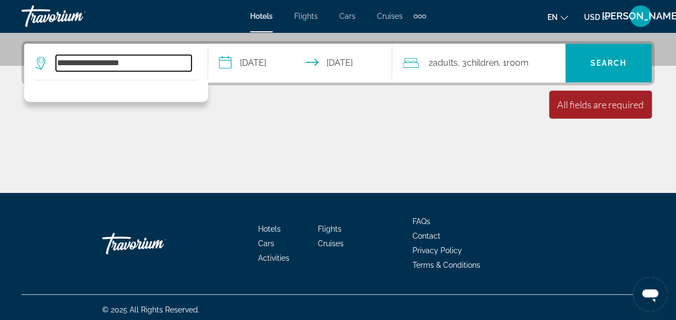
scroll to position [261, 0]
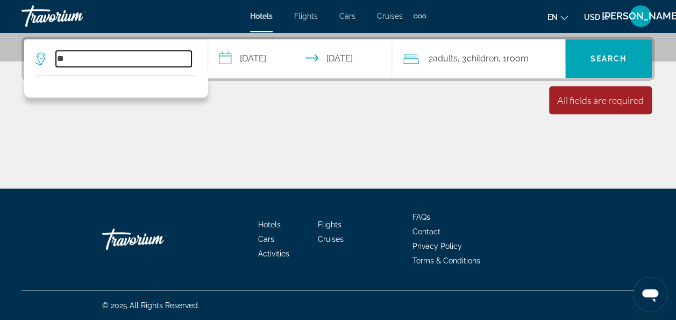
type input "*"
drag, startPoint x: 180, startPoint y: 56, endPoint x: 44, endPoint y: 24, distance: 139.4
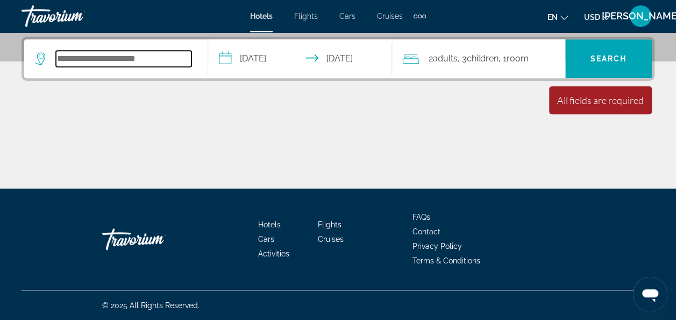
click at [141, 58] on input "Search hotel destination" at bounding box center [124, 59] width 136 height 16
click at [168, 61] on input "Search hotel destination" at bounding box center [124, 59] width 136 height 16
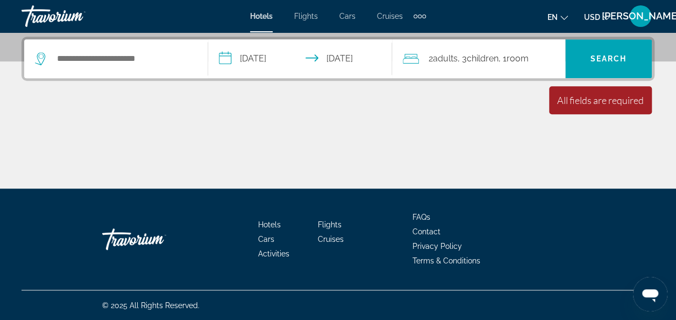
click at [41, 53] on icon "Search widget" at bounding box center [41, 58] width 13 height 13
drag, startPoint x: 102, startPoint y: 68, endPoint x: 99, endPoint y: 63, distance: 5.5
click at [99, 63] on div "Search widget" at bounding box center [116, 58] width 162 height 39
click at [93, 43] on div "Search widget" at bounding box center [116, 58] width 162 height 39
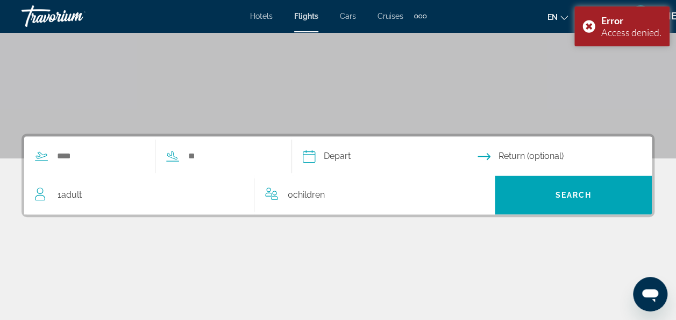
scroll to position [165, 0]
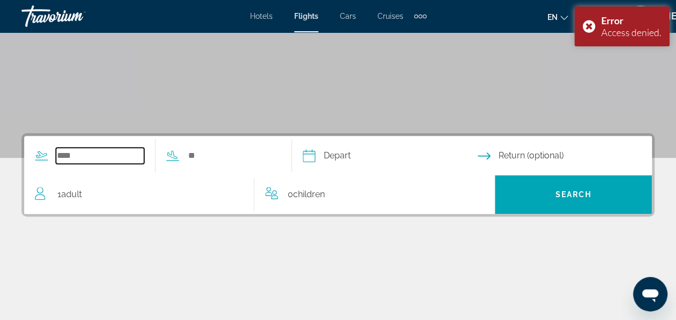
click at [98, 154] on input "Search widget" at bounding box center [100, 155] width 88 height 16
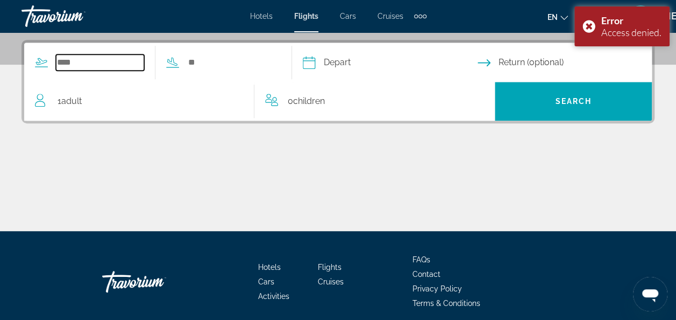
scroll to position [263, 0]
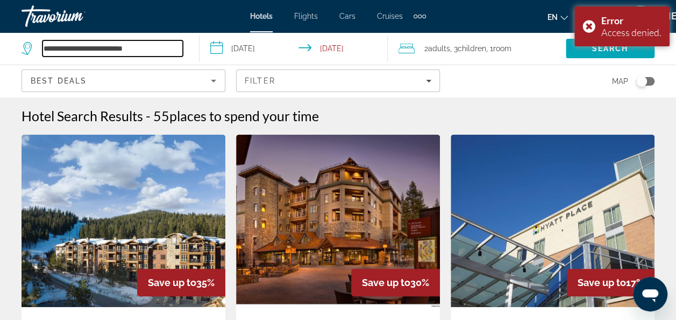
click at [130, 48] on input "**********" at bounding box center [113, 48] width 140 height 16
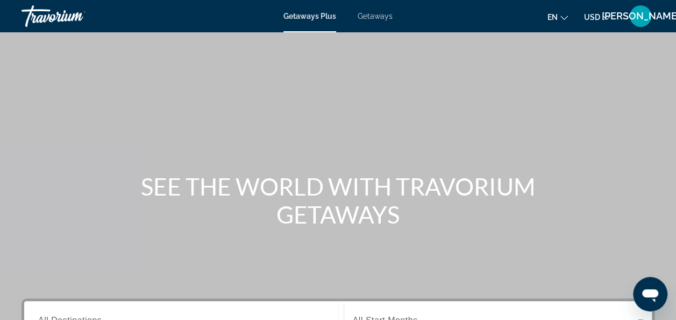
click at [369, 14] on span "Getaways" at bounding box center [375, 16] width 35 height 9
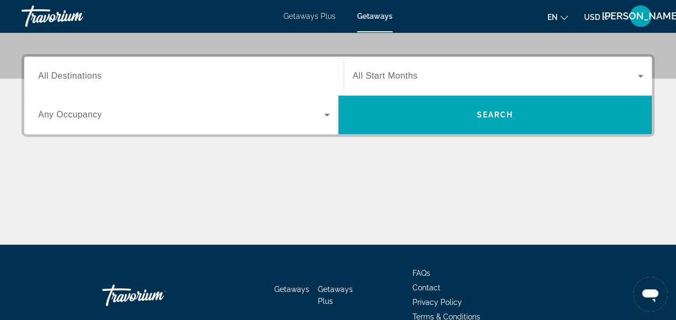
scroll to position [260, 0]
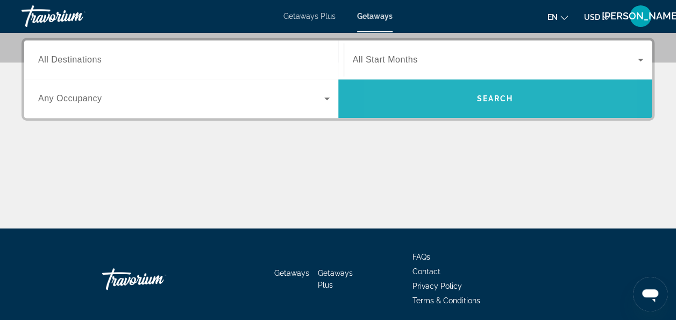
click at [440, 90] on span "Search" at bounding box center [495, 99] width 314 height 26
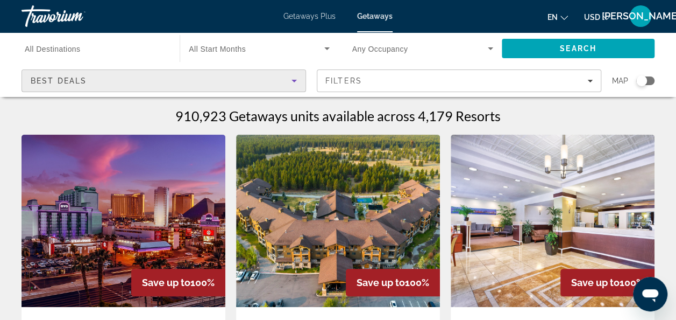
click at [121, 75] on div "Best Deals" at bounding box center [161, 80] width 261 height 13
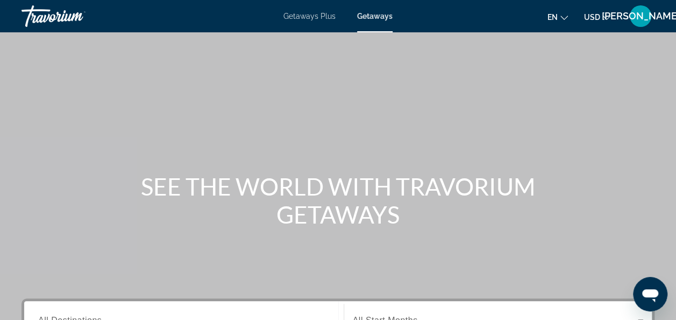
click at [300, 17] on span "Getaways Plus" at bounding box center [310, 16] width 52 height 9
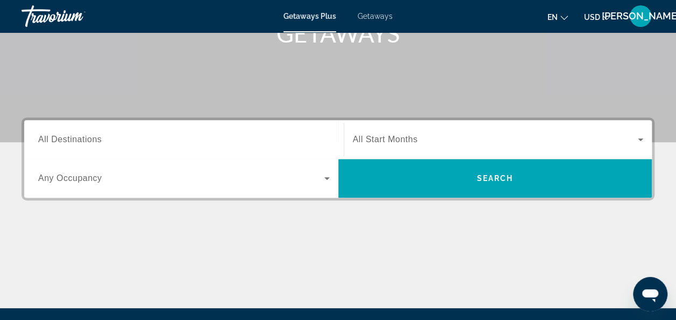
scroll to position [3, 0]
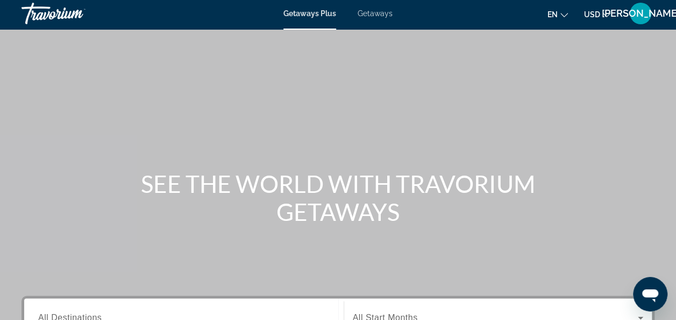
click at [375, 12] on span "Getaways" at bounding box center [375, 13] width 35 height 9
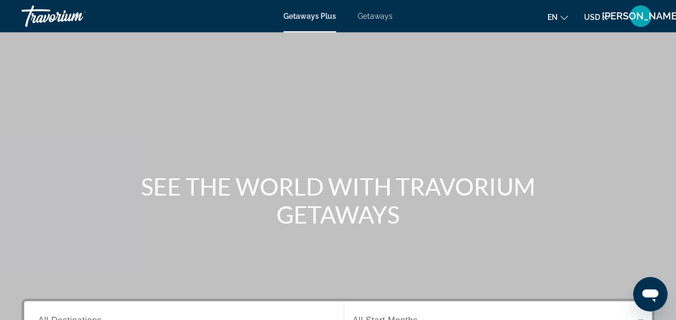
click at [373, 10] on div "Getaways Plus Getaways en English Español Français Italiano Português русский U…" at bounding box center [338, 16] width 676 height 28
click at [377, 17] on span "Getaways" at bounding box center [375, 16] width 35 height 9
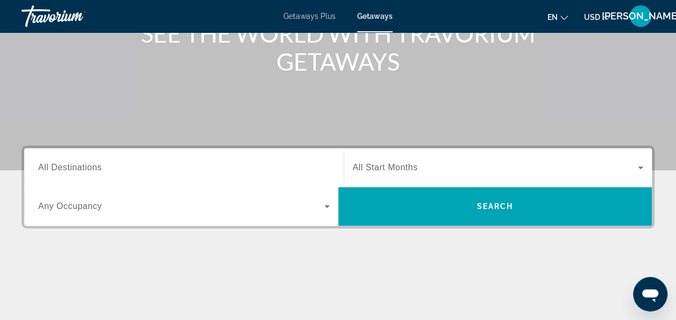
scroll to position [164, 0]
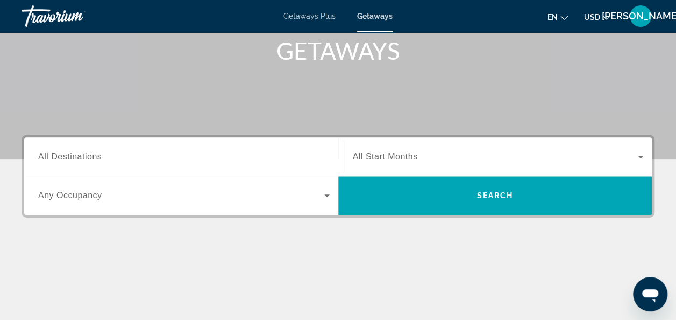
click at [376, 155] on span "All Start Months" at bounding box center [385, 156] width 65 height 9
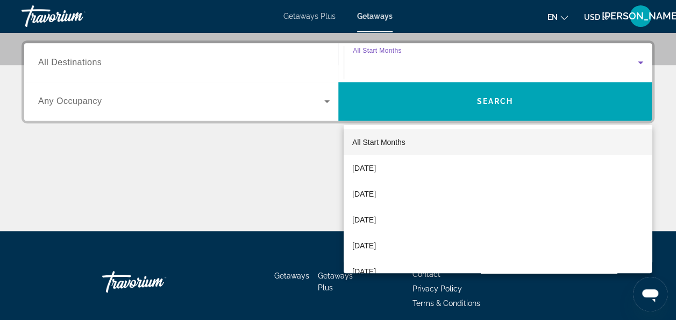
scroll to position [263, 0]
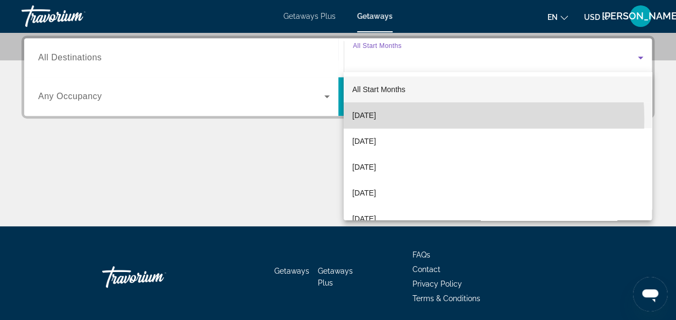
click at [376, 119] on span "[DATE]" at bounding box center [364, 115] width 24 height 13
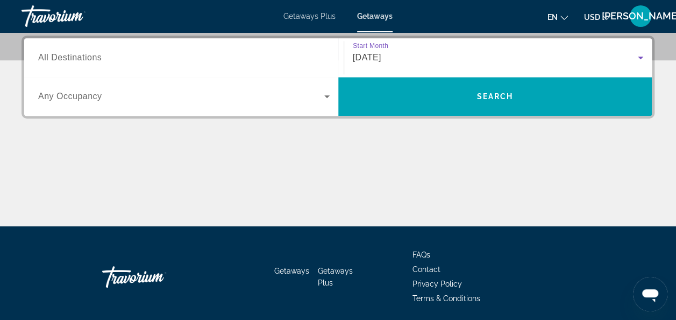
click at [110, 61] on input "Destination All Destinations" at bounding box center [184, 58] width 292 height 13
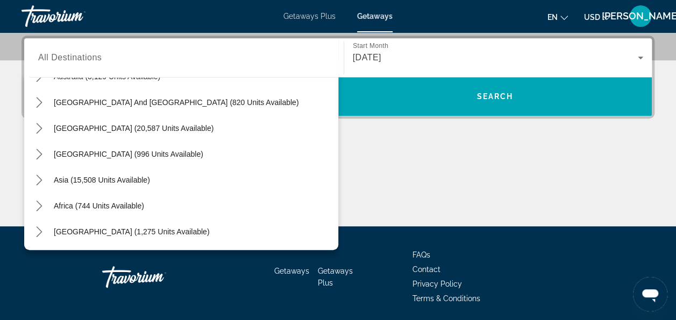
scroll to position [0, 0]
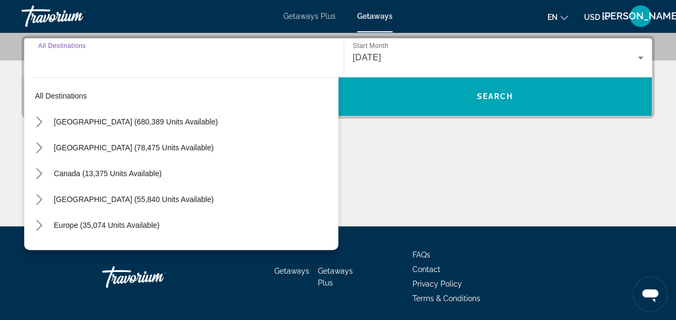
click at [121, 54] on input "Destination All Destinations" at bounding box center [184, 58] width 292 height 13
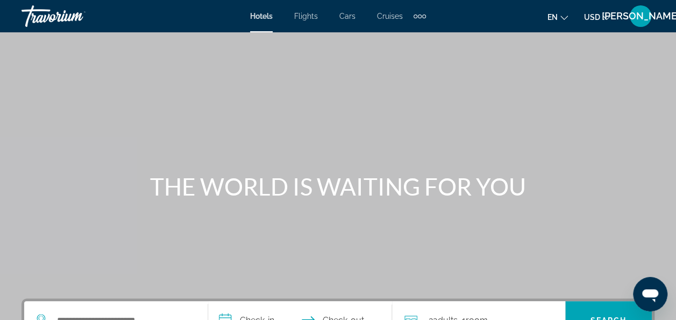
click at [267, 16] on span "Hotels" at bounding box center [261, 16] width 23 height 9
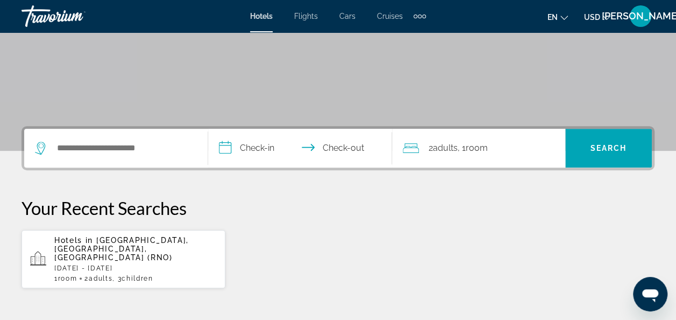
scroll to position [169, 0]
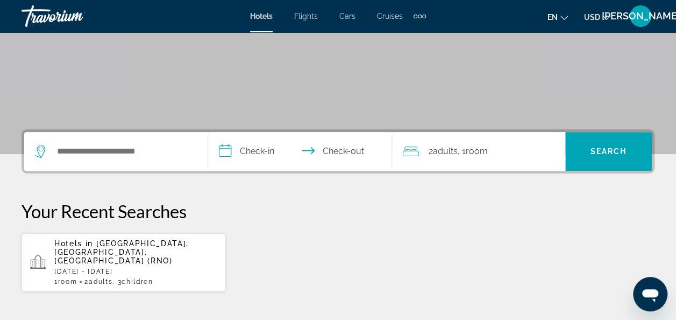
drag, startPoint x: 164, startPoint y: 161, endPoint x: 160, endPoint y: 155, distance: 6.3
click at [160, 155] on div "Search widget" at bounding box center [116, 151] width 162 height 39
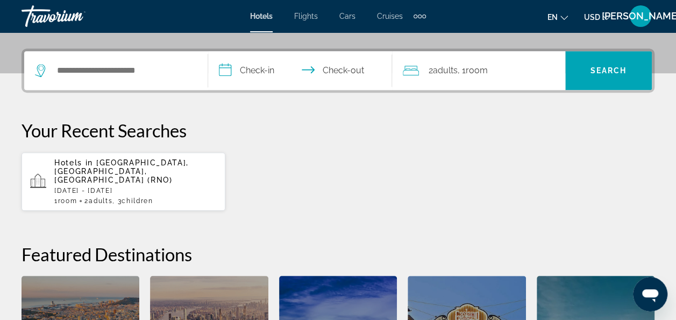
scroll to position [263, 0]
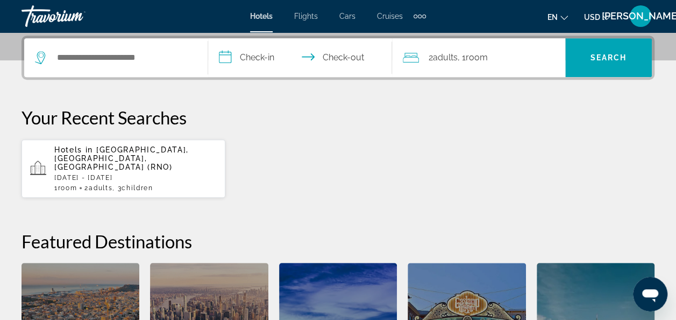
click at [164, 31] on mat-toolbar "Hotels Flights Cars Cruises Activities Hotels Flights Cars Cruises Activities e…" at bounding box center [338, 16] width 676 height 32
click at [45, 57] on icon "Search widget" at bounding box center [41, 57] width 13 height 13
click at [312, 19] on span "Flights" at bounding box center [306, 16] width 24 height 9
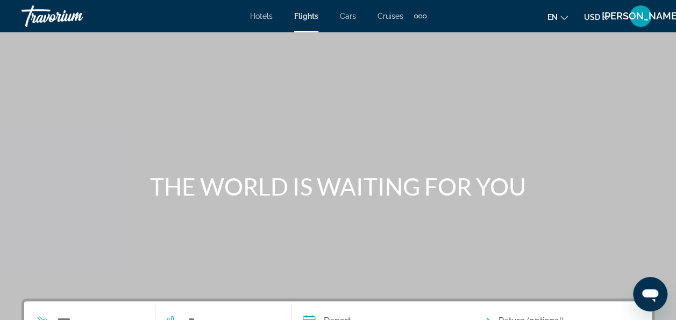
click at [359, 10] on div "Hotels Flights Cars Cruises Activities Hotels Flights Cars Cruises Activities" at bounding box center [338, 16] width 176 height 17
click at [354, 14] on span "Cars" at bounding box center [348, 16] width 16 height 9
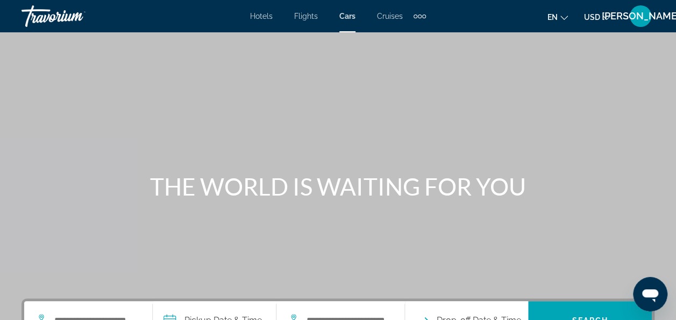
click at [260, 14] on span "Hotels" at bounding box center [261, 16] width 23 height 9
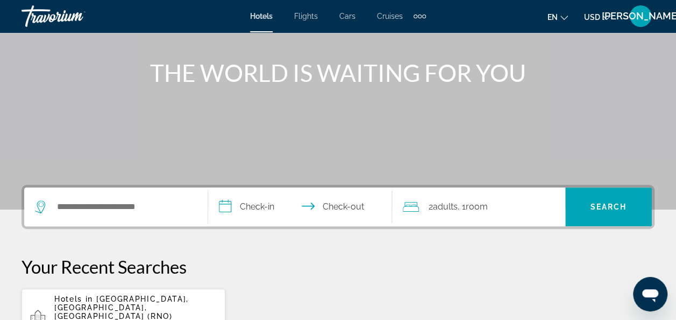
scroll to position [115, 0]
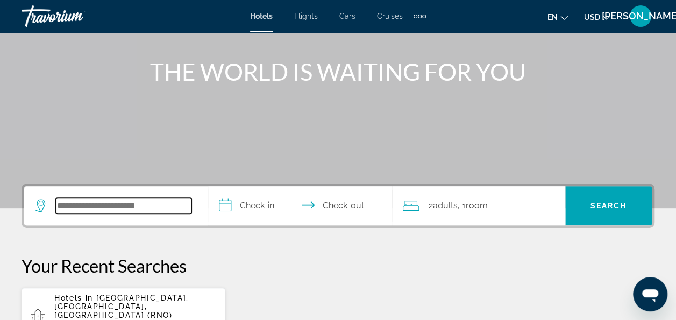
click at [171, 207] on input "Search hotel destination" at bounding box center [124, 205] width 136 height 16
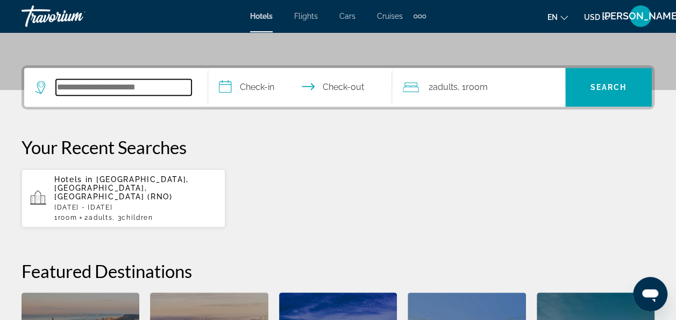
scroll to position [263, 0]
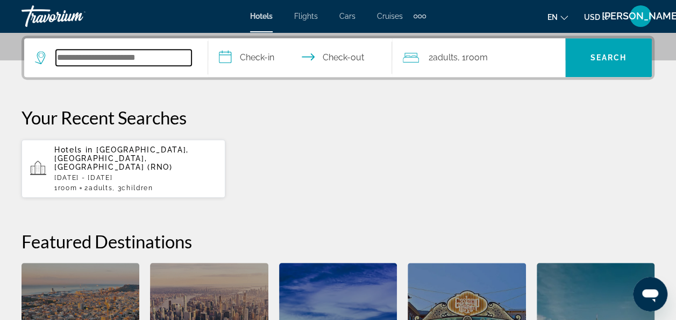
drag, startPoint x: 180, startPoint y: 57, endPoint x: 165, endPoint y: 61, distance: 15.2
click at [165, 61] on input "Search hotel destination" at bounding box center [124, 57] width 136 height 16
click at [170, 58] on input "Search hotel destination" at bounding box center [124, 57] width 136 height 16
click at [170, 56] on input "Search hotel destination" at bounding box center [124, 57] width 136 height 16
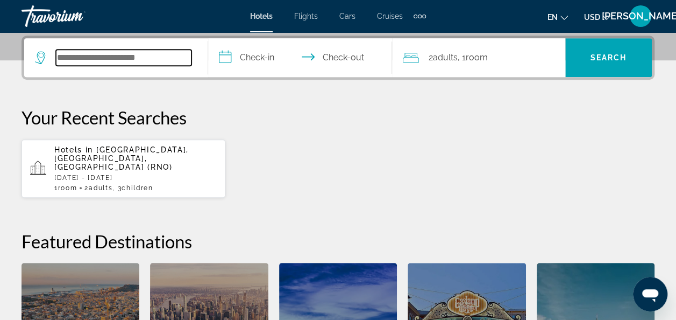
type input "*"
click at [179, 60] on input "**********" at bounding box center [124, 57] width 136 height 16
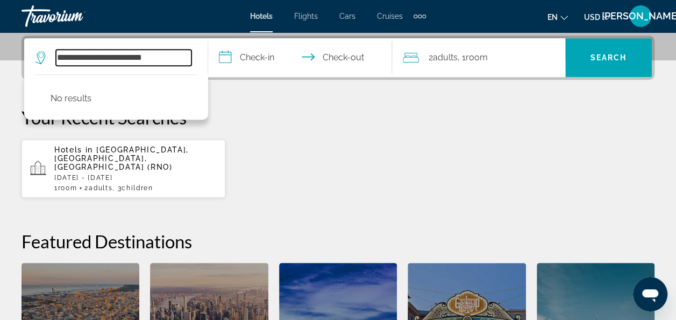
drag, startPoint x: 177, startPoint y: 57, endPoint x: 117, endPoint y: 48, distance: 60.9
click at [117, 48] on div "**********" at bounding box center [116, 57] width 162 height 39
type input "*"
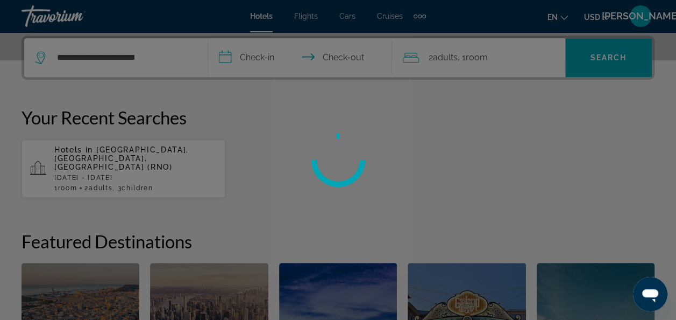
click at [137, 58] on div at bounding box center [338, 160] width 676 height 320
click at [152, 56] on div at bounding box center [338, 160] width 676 height 320
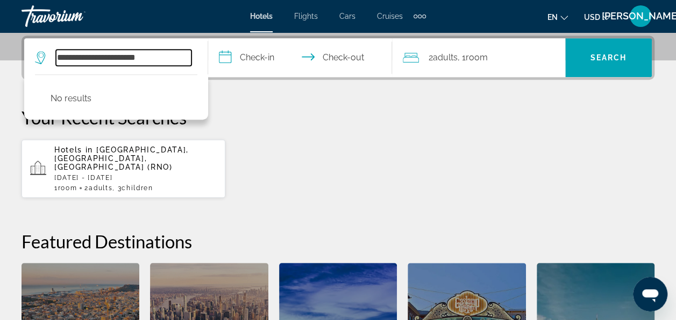
drag, startPoint x: 152, startPoint y: 56, endPoint x: 142, endPoint y: 57, distance: 10.3
click at [142, 57] on input "**********" at bounding box center [124, 57] width 136 height 16
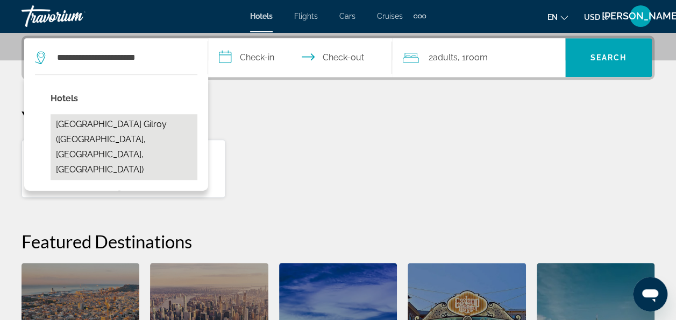
click at [139, 119] on button "[GEOGRAPHIC_DATA] Gilroy ([GEOGRAPHIC_DATA], [GEOGRAPHIC_DATA], [GEOGRAPHIC_DAT…" at bounding box center [124, 147] width 147 height 66
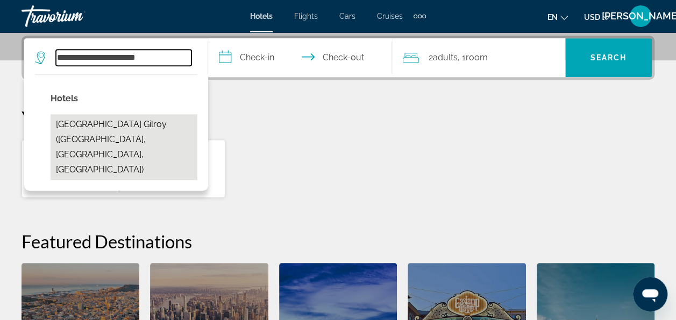
type input "**********"
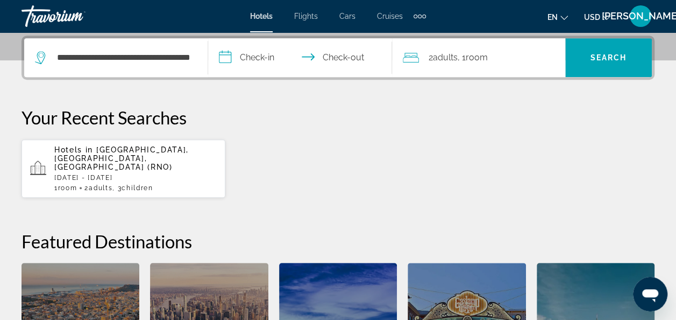
click at [270, 60] on input "**********" at bounding box center [302, 59] width 188 height 42
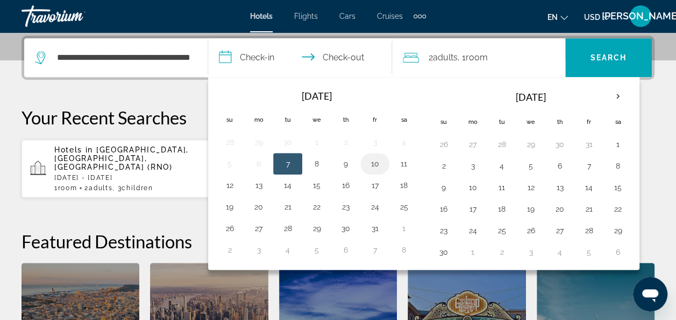
drag, startPoint x: 371, startPoint y: 164, endPoint x: 380, endPoint y: 153, distance: 14.1
click at [380, 153] on td "10" at bounding box center [374, 164] width 29 height 22
drag, startPoint x: 391, startPoint y: 162, endPoint x: 308, endPoint y: 169, distance: 83.6
click at [308, 169] on tr "5 6 7 8 9 10 11" at bounding box center [316, 164] width 203 height 22
click at [401, 158] on button "11" at bounding box center [403, 163] width 17 height 15
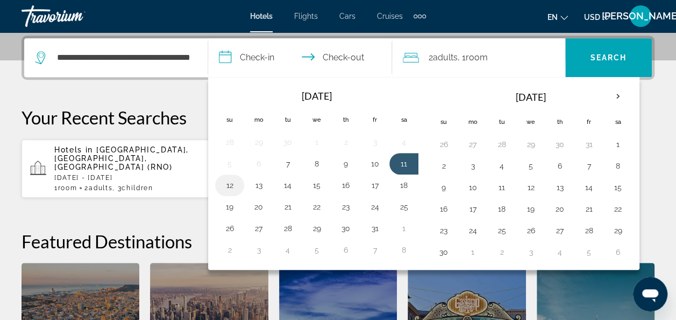
drag, startPoint x: 394, startPoint y: 164, endPoint x: 238, endPoint y: 185, distance: 157.4
click at [238, 185] on tbody "28 29 30 1 2 3 4 5 6 7 8 9 10 11 12 13 14 15 16 17 18 19 20 21 22 23 24 25 26 2…" at bounding box center [316, 195] width 203 height 129
click at [238, 185] on button "12" at bounding box center [229, 185] width 17 height 15
type input "**********"
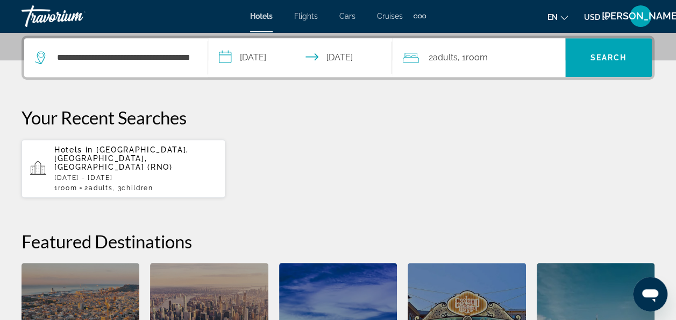
click at [492, 59] on div "2 Adult Adults , 1 Room rooms" at bounding box center [484, 57] width 162 height 15
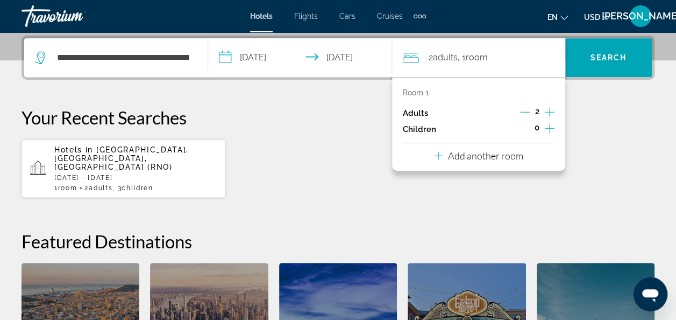
click at [546, 125] on icon "Increment children" at bounding box center [550, 128] width 10 height 13
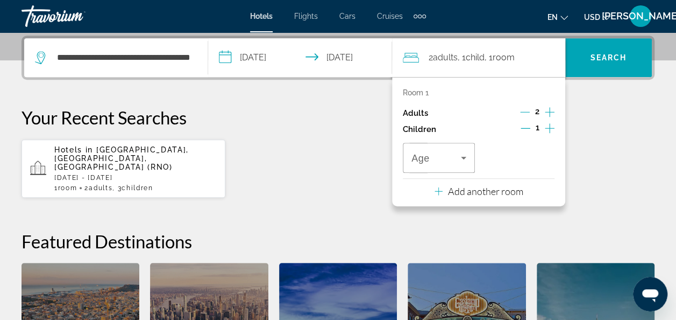
click at [546, 125] on icon "Increment children" at bounding box center [550, 128] width 10 height 13
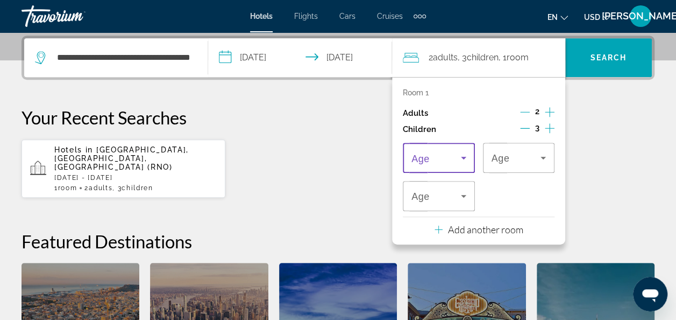
click at [468, 158] on icon "Travelers: 2 adults, 3 children" at bounding box center [463, 157] width 13 height 13
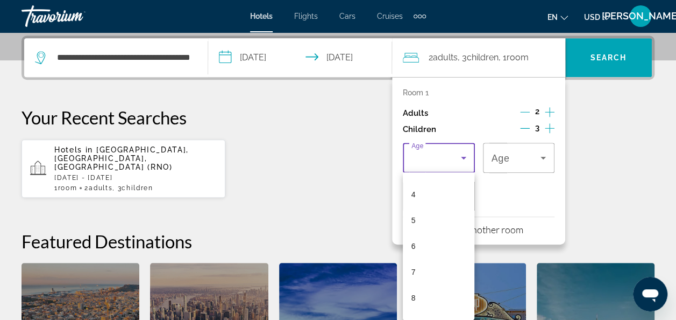
scroll to position [102, 0]
click at [438, 265] on mat-option "7" at bounding box center [439, 268] width 72 height 26
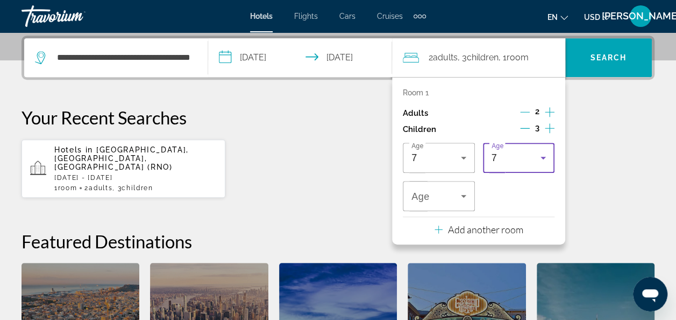
click at [542, 158] on icon "Travelers: 2 adults, 3 children" at bounding box center [543, 157] width 13 height 13
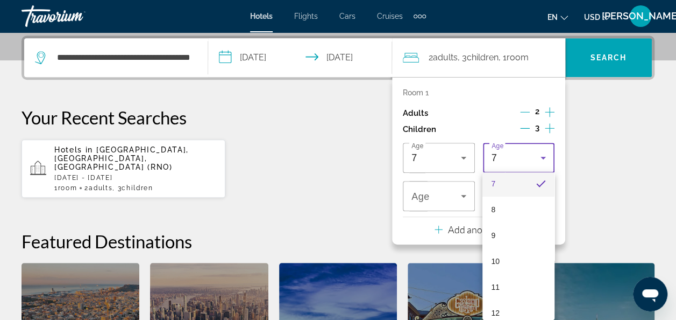
scroll to position [189, 0]
click at [514, 262] on mat-option "10" at bounding box center [519, 258] width 72 height 26
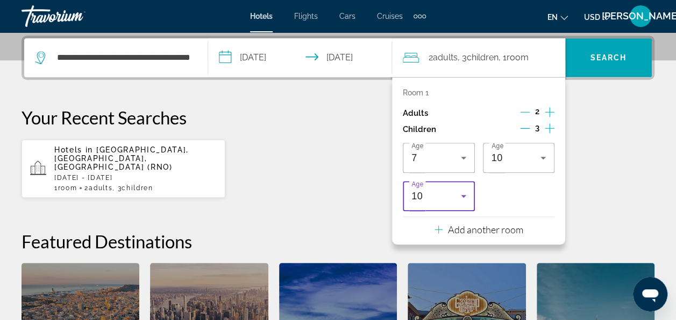
click at [465, 202] on div "10" at bounding box center [439, 196] width 55 height 30
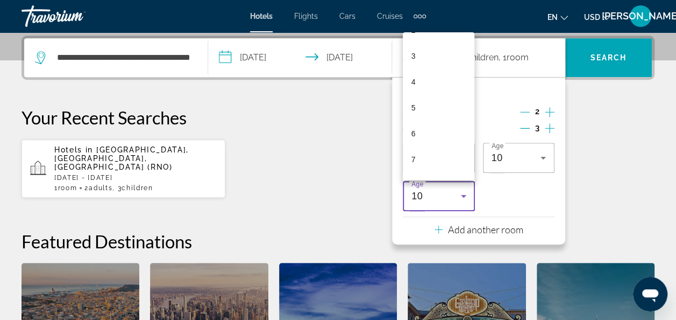
scroll to position [54, 0]
click at [433, 94] on mat-option "4" at bounding box center [439, 99] width 72 height 26
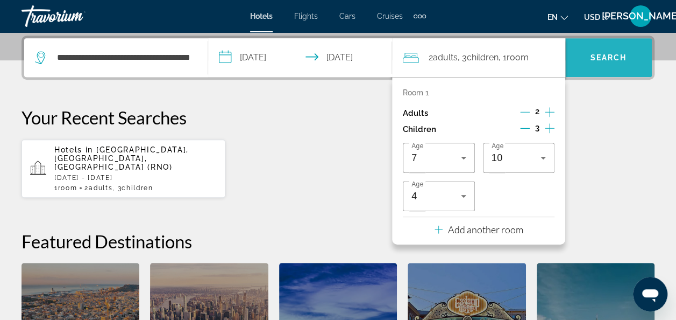
click at [603, 54] on span "Search" at bounding box center [609, 57] width 37 height 9
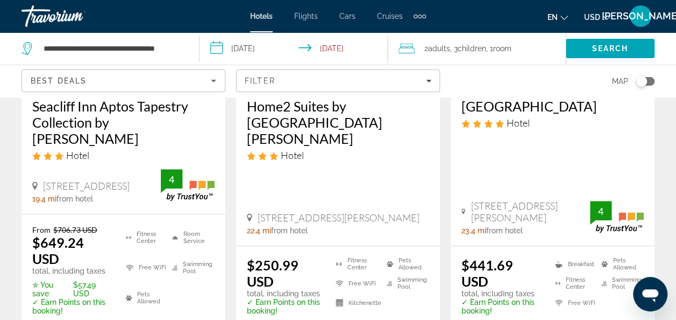
scroll to position [217, 0]
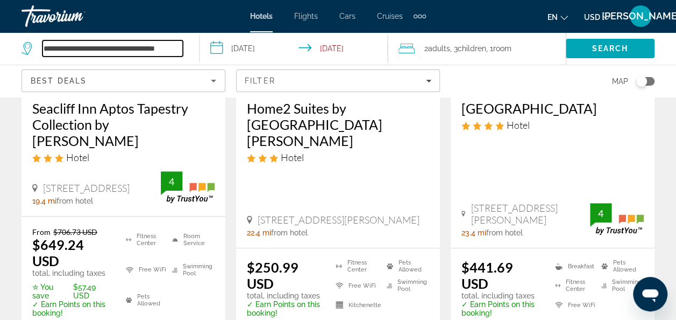
click at [179, 46] on input "**********" at bounding box center [113, 48] width 140 height 16
drag, startPoint x: 179, startPoint y: 46, endPoint x: 39, endPoint y: 14, distance: 144.1
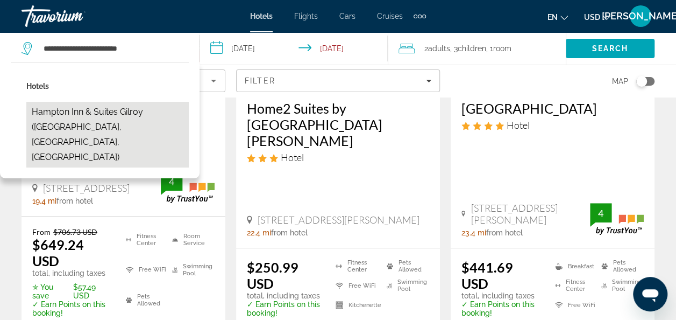
click at [150, 108] on button "Hampton Inn & Suites Gilroy ([GEOGRAPHIC_DATA], [GEOGRAPHIC_DATA], [GEOGRAPHIC_…" at bounding box center [107, 135] width 162 height 66
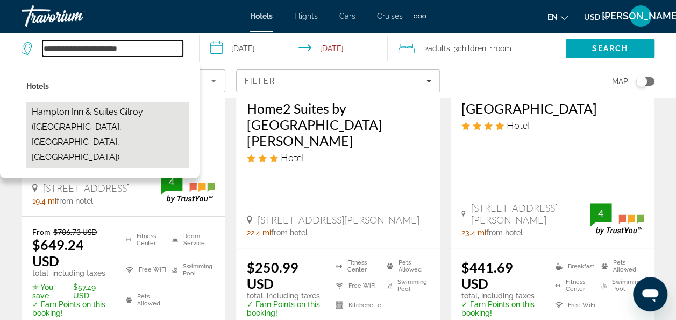
type input "**********"
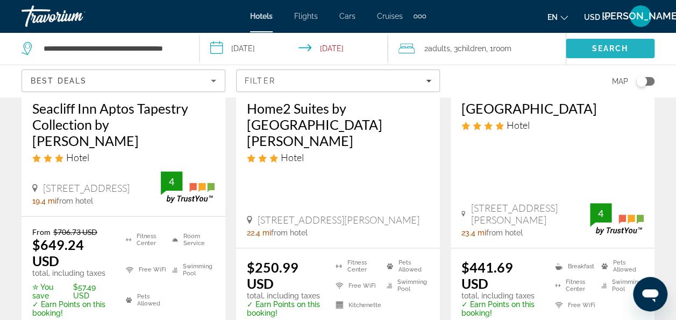
click at [626, 38] on span "Search" at bounding box center [610, 49] width 89 height 26
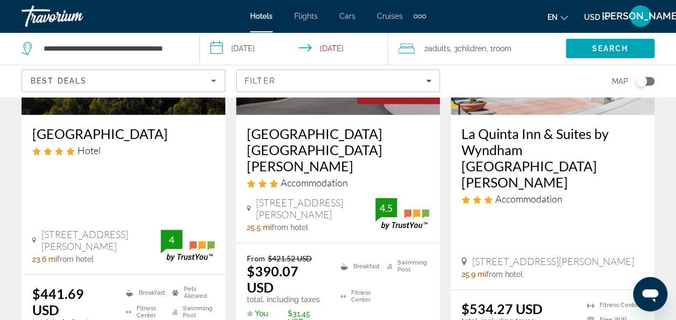
scroll to position [666, 0]
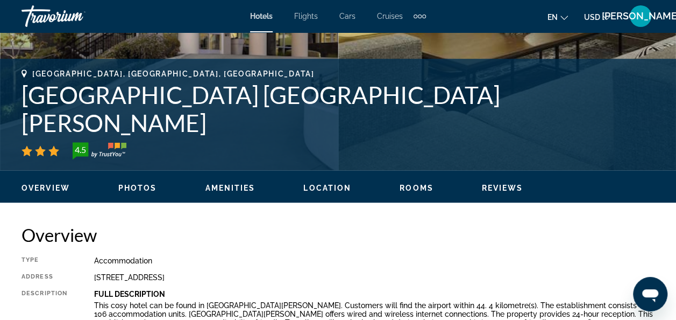
scroll to position [189, 0]
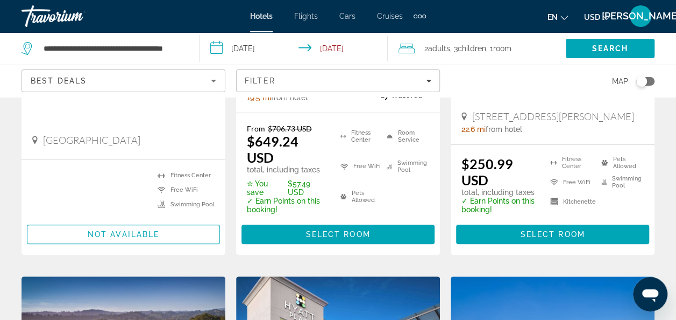
scroll to position [316, 0]
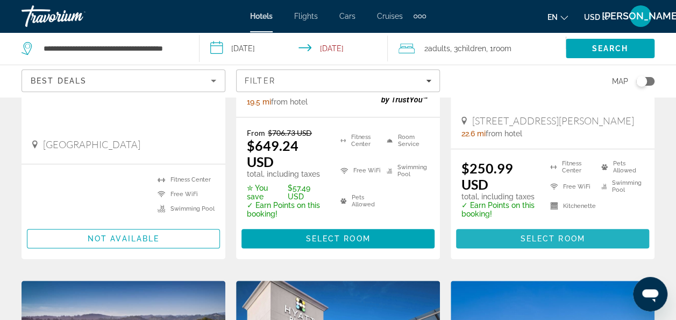
click at [607, 225] on span "Main content" at bounding box center [552, 238] width 193 height 26
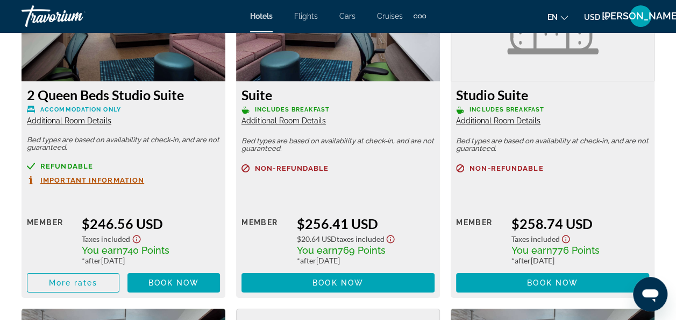
scroll to position [1768, 0]
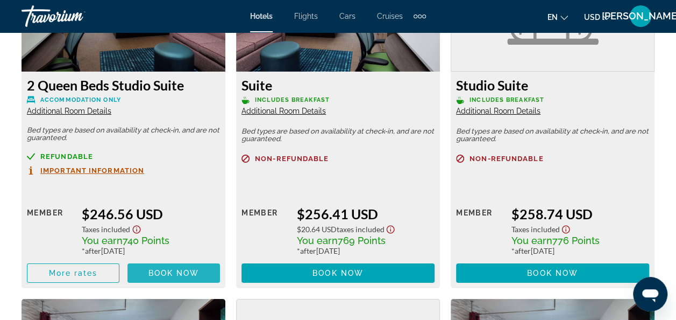
click at [150, 270] on span "Main content" at bounding box center [174, 273] width 93 height 26
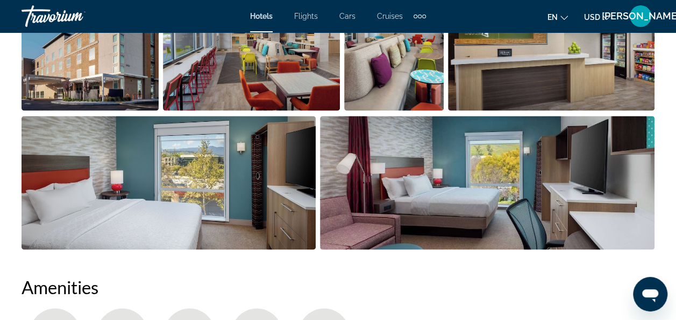
scroll to position [825, 0]
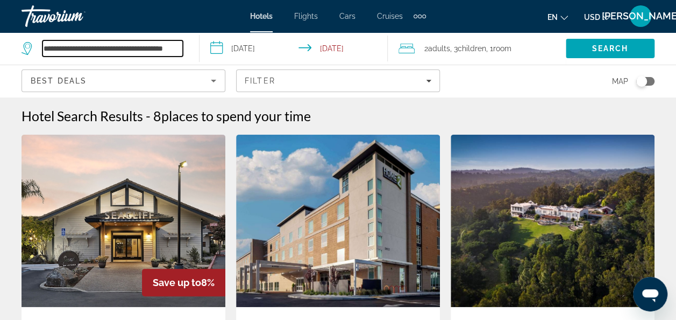
click at [132, 52] on input "**********" at bounding box center [113, 48] width 140 height 16
drag, startPoint x: 178, startPoint y: 46, endPoint x: 42, endPoint y: 40, distance: 136.3
click at [42, 40] on div "**********" at bounding box center [102, 48] width 161 height 16
paste input "*******"
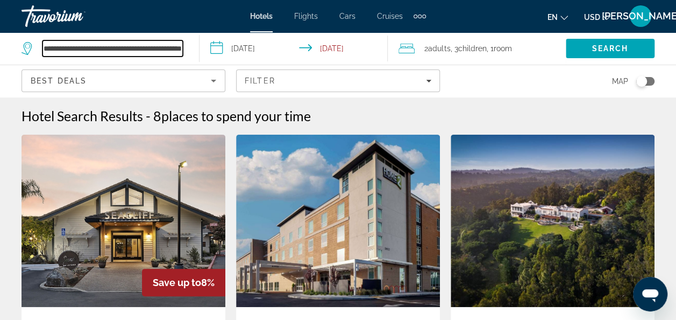
type input "**********"
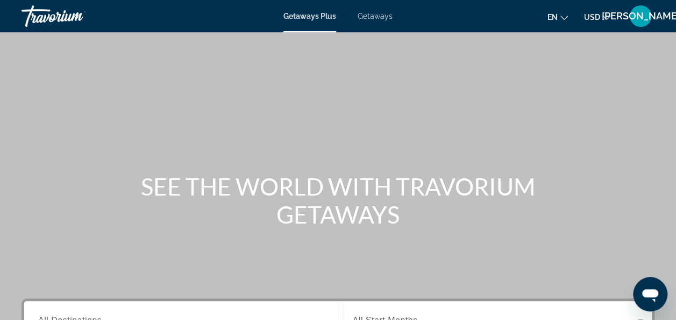
click at [372, 14] on span "Getaways" at bounding box center [375, 16] width 35 height 9
click at [377, 18] on span "Getaways" at bounding box center [375, 16] width 35 height 9
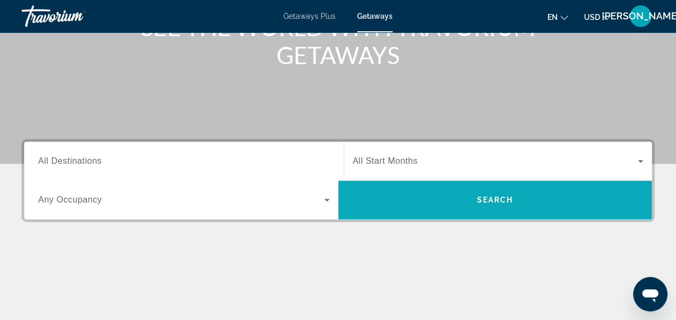
scroll to position [160, 0]
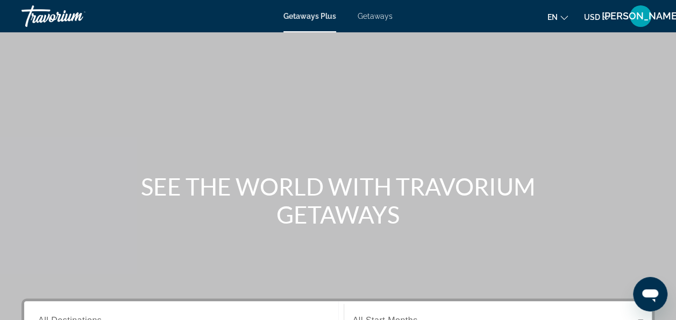
click at [385, 11] on div "Getaways Plus Getaways en English Español Français Italiano Português русский U…" at bounding box center [338, 16] width 676 height 28
click at [384, 15] on span "Getaways" at bounding box center [375, 16] width 35 height 9
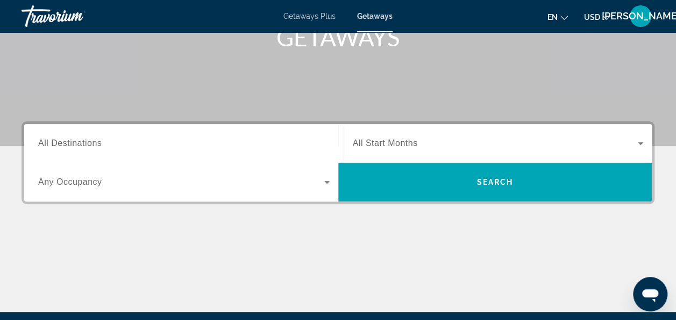
scroll to position [81, 0]
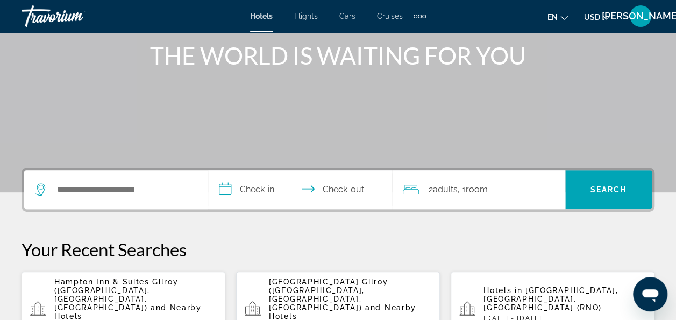
scroll to position [155, 0]
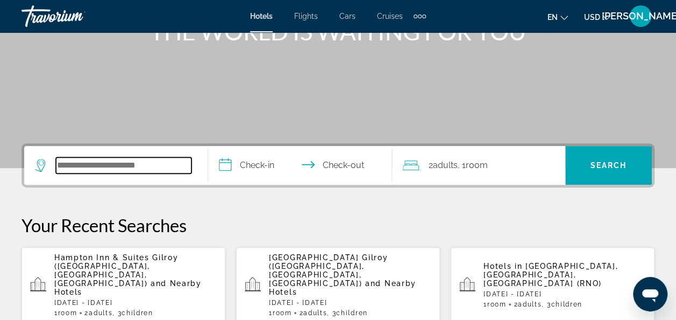
click at [174, 164] on input "Search hotel destination" at bounding box center [124, 165] width 136 height 16
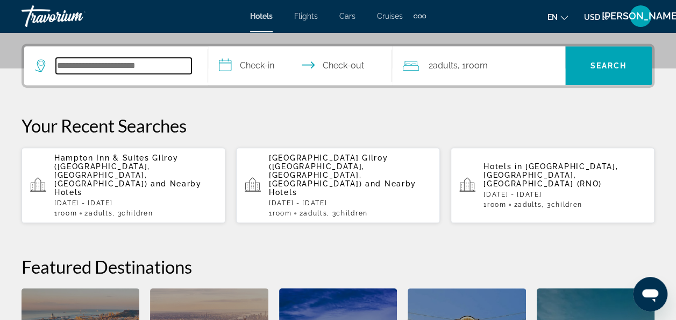
scroll to position [263, 0]
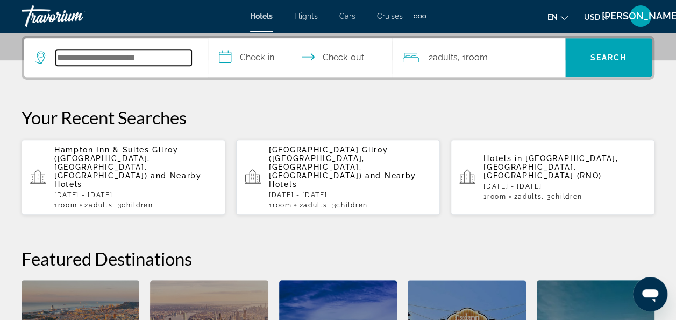
paste input "**********"
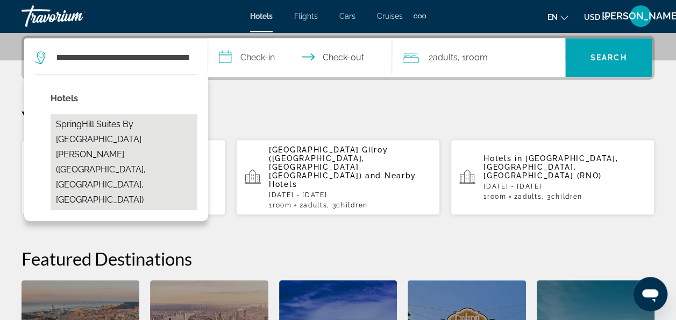
scroll to position [0, 0]
click at [183, 137] on button "SpringHill Suites by [GEOGRAPHIC_DATA][PERSON_NAME] ([GEOGRAPHIC_DATA], [GEOGRA…" at bounding box center [124, 162] width 147 height 96
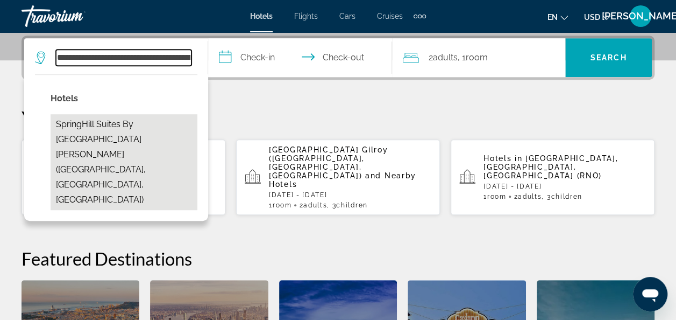
type input "**********"
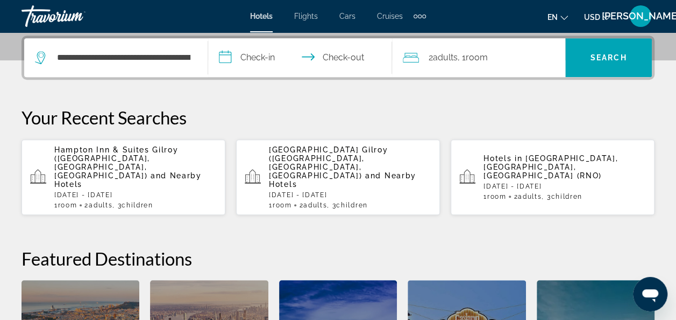
click at [274, 60] on input "**********" at bounding box center [302, 59] width 188 height 42
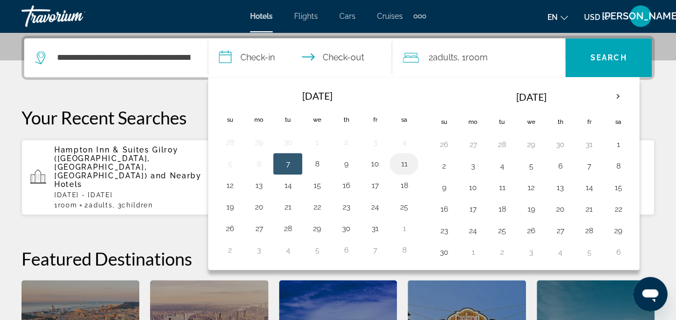
click at [400, 168] on button "11" at bounding box center [403, 163] width 17 height 15
drag, startPoint x: 410, startPoint y: 160, endPoint x: 239, endPoint y: 185, distance: 172.9
click at [239, 185] on tbody "28 29 30 1 2 3 4 5 6 7 8 9 10 11 12 13 14 15 16 17 18 19 20 21 22 23 24 25 26 2…" at bounding box center [316, 195] width 203 height 129
drag, startPoint x: 365, startPoint y: 161, endPoint x: 413, endPoint y: 169, distance: 49.0
click at [413, 169] on tr "5 6 7 8 9 10 11" at bounding box center [316, 164] width 203 height 22
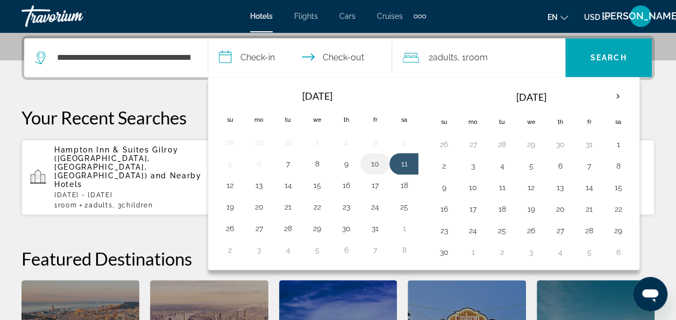
click at [370, 164] on button "10" at bounding box center [374, 163] width 17 height 15
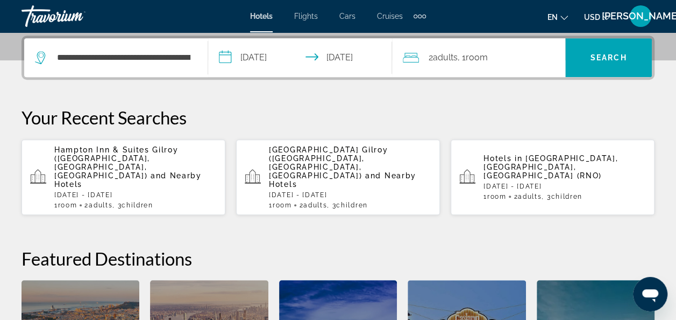
click at [364, 62] on input "**********" at bounding box center [302, 59] width 188 height 42
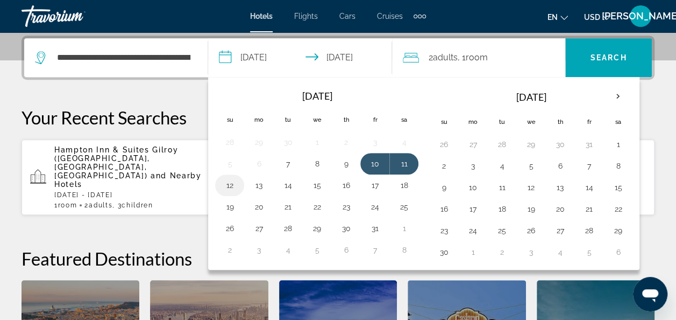
click at [236, 185] on button "12" at bounding box center [229, 185] width 17 height 15
drag, startPoint x: 369, startPoint y: 162, endPoint x: 385, endPoint y: 169, distance: 18.1
click at [393, 167] on tr "5 6 7 8 9 10 11" at bounding box center [316, 164] width 203 height 22
click at [366, 158] on button "10" at bounding box center [374, 163] width 17 height 15
type input "**********"
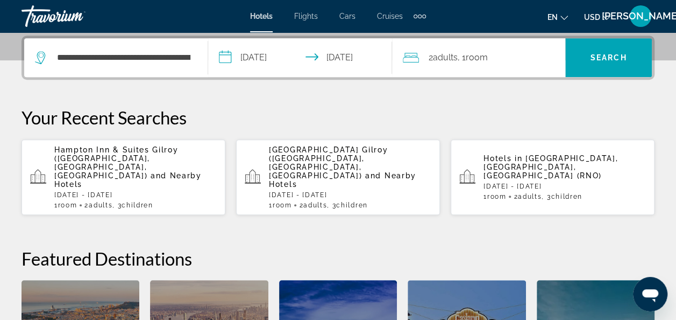
click at [507, 56] on div "2 Adult Adults , 1 Room rooms" at bounding box center [484, 57] width 162 height 15
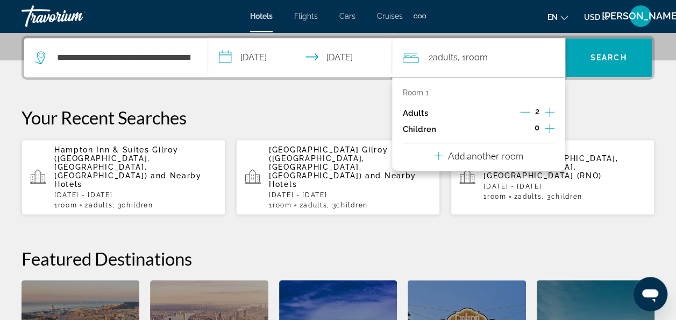
click at [547, 129] on icon "Increment children" at bounding box center [550, 128] width 10 height 13
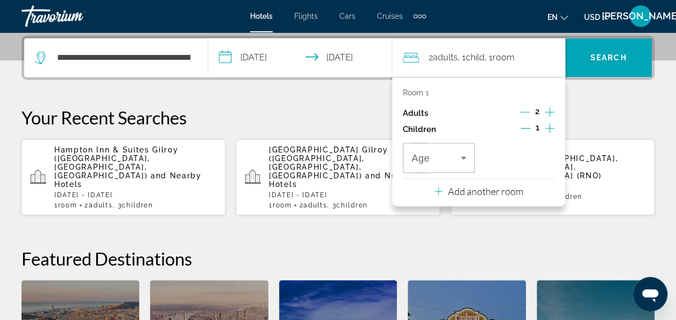
click at [547, 129] on icon "Increment children" at bounding box center [550, 128] width 10 height 13
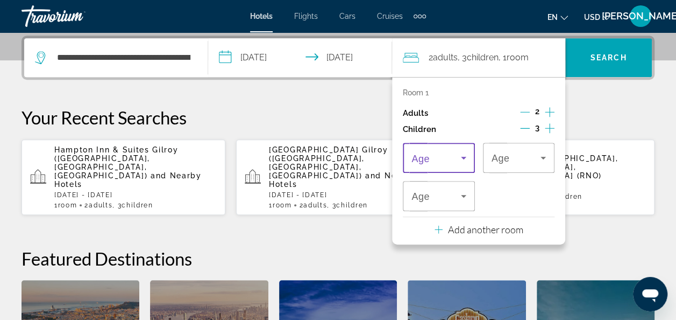
click at [462, 162] on icon "Travelers: 2 adults, 3 children" at bounding box center [463, 157] width 13 height 13
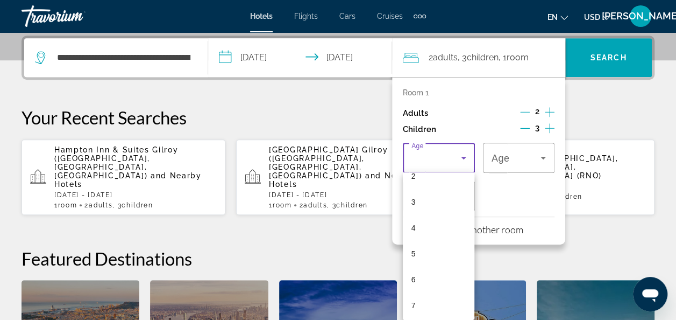
scroll to position [54, 0]
click at [442, 238] on mat-option "4" at bounding box center [439, 239] width 72 height 26
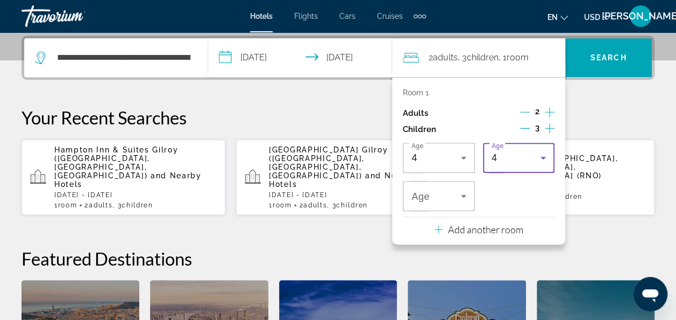
click at [545, 159] on icon "Travelers: 2 adults, 3 children" at bounding box center [543, 157] width 13 height 13
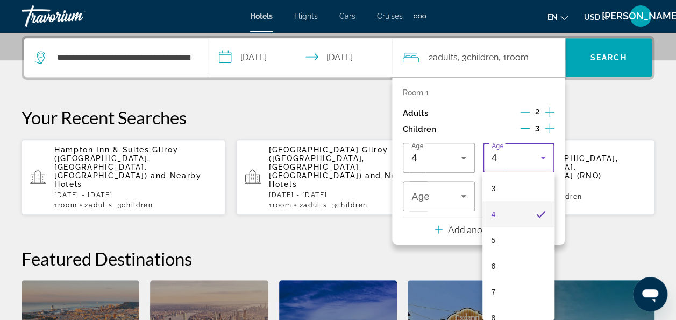
scroll to position [114, 0]
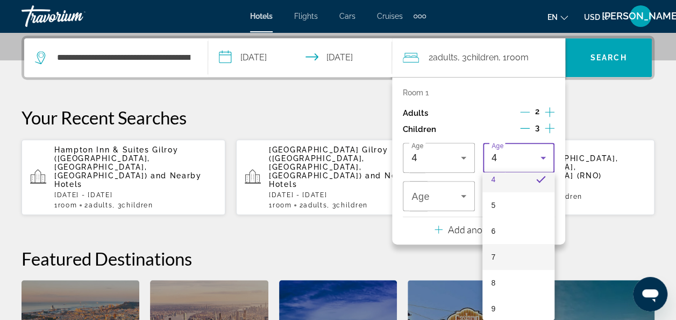
click at [505, 256] on mat-option "7" at bounding box center [519, 257] width 72 height 26
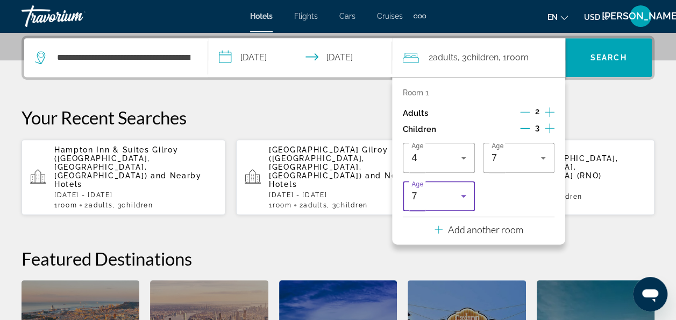
click at [465, 197] on icon "Travelers: 2 adults, 3 children" at bounding box center [463, 195] width 13 height 13
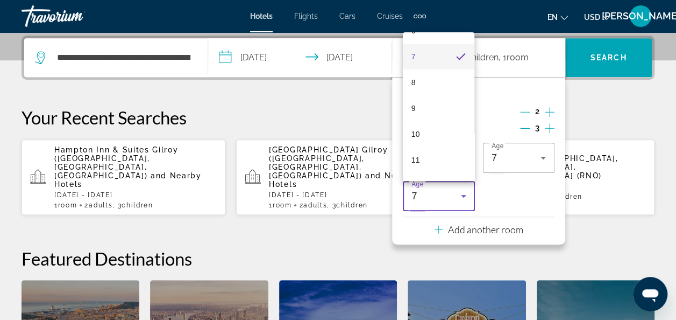
scroll to position [176, 0]
click at [442, 130] on mat-option "10" at bounding box center [439, 131] width 72 height 26
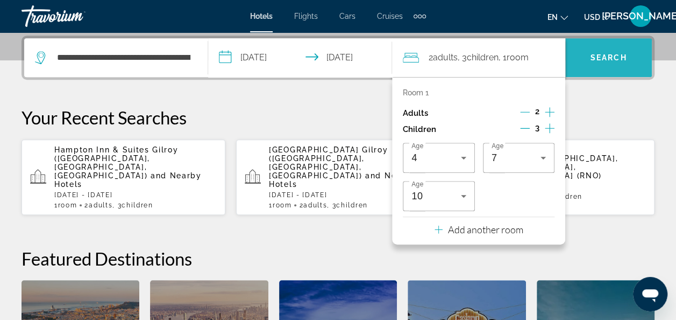
click at [609, 59] on span "Search" at bounding box center [609, 57] width 37 height 9
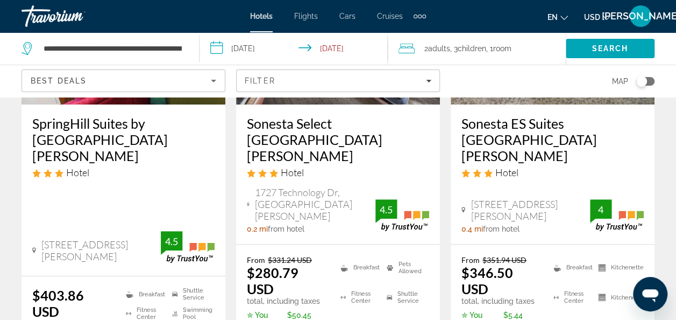
scroll to position [225, 0]
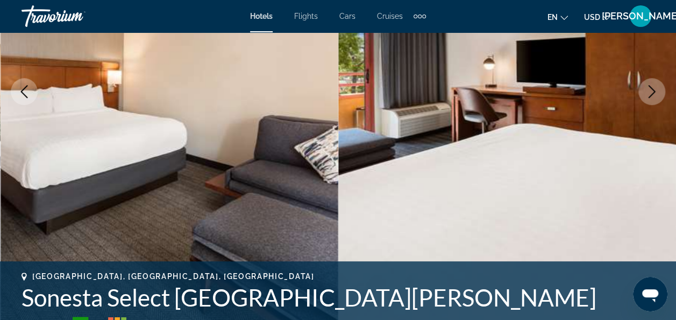
scroll to position [189, 0]
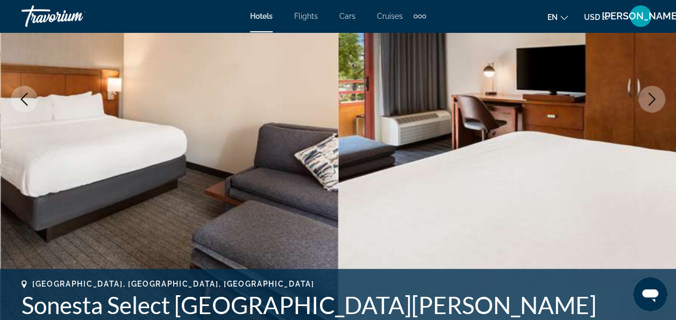
click at [655, 102] on icon "Next image" at bounding box center [652, 99] width 13 height 13
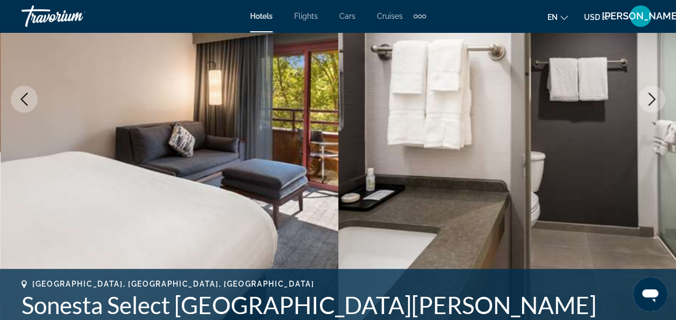
click at [655, 102] on icon "Next image" at bounding box center [652, 99] width 13 height 13
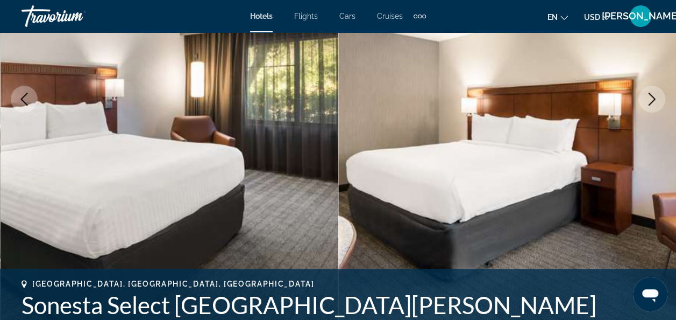
click at [655, 102] on icon "Next image" at bounding box center [652, 99] width 13 height 13
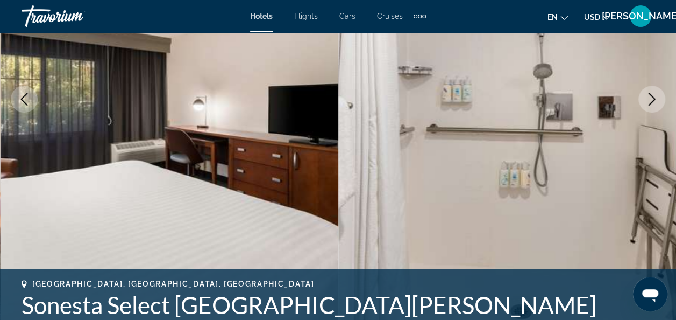
click at [655, 102] on icon "Next image" at bounding box center [652, 99] width 13 height 13
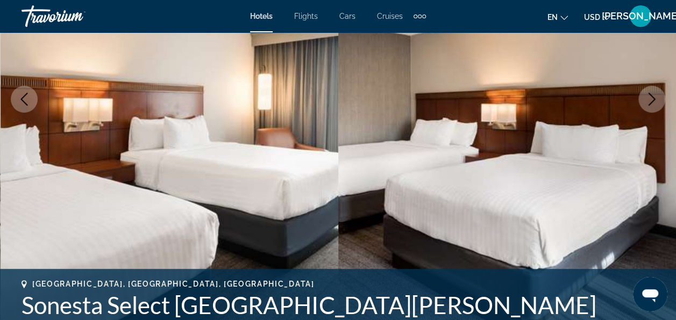
click at [655, 102] on icon "Next image" at bounding box center [652, 99] width 13 height 13
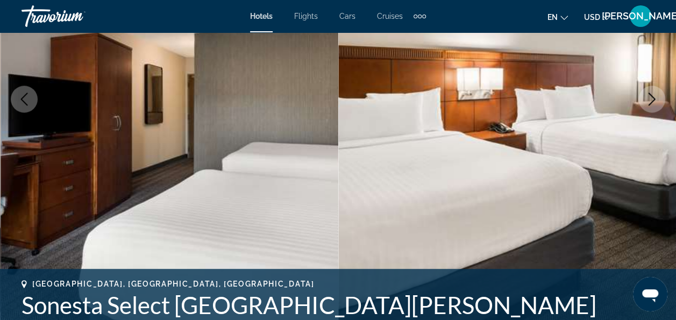
click at [655, 102] on icon "Next image" at bounding box center [652, 99] width 13 height 13
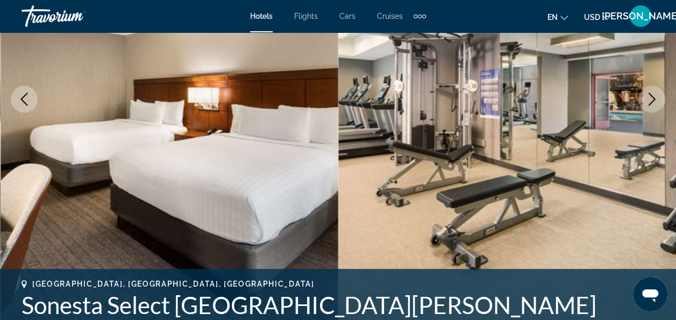
click at [655, 102] on icon "Next image" at bounding box center [652, 99] width 13 height 13
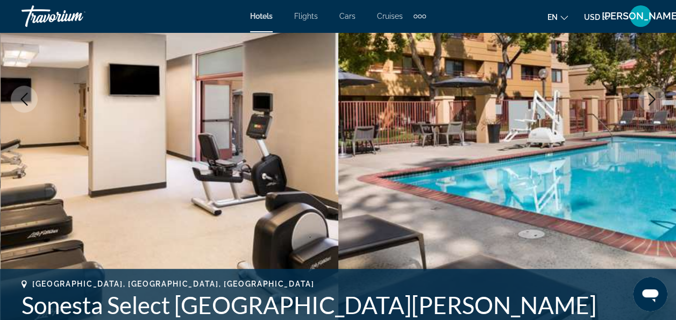
click at [655, 102] on icon "Next image" at bounding box center [652, 99] width 13 height 13
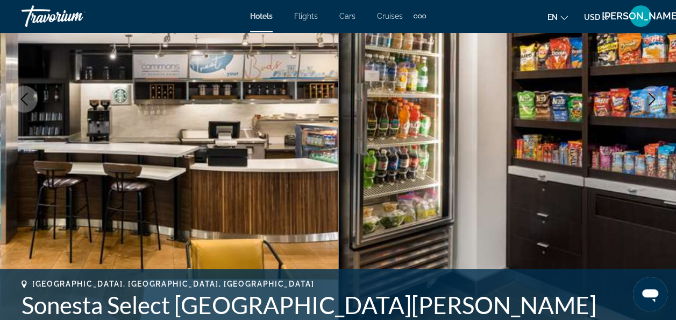
click at [655, 102] on icon "Next image" at bounding box center [652, 99] width 13 height 13
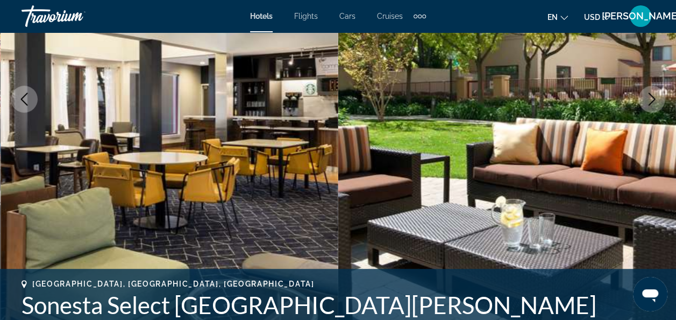
click at [655, 102] on icon "Next image" at bounding box center [652, 99] width 13 height 13
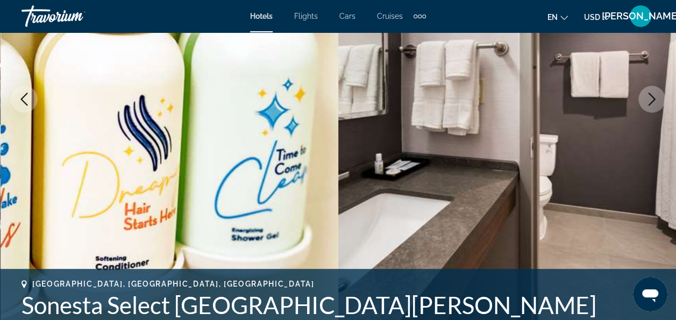
click at [655, 102] on icon "Next image" at bounding box center [652, 99] width 13 height 13
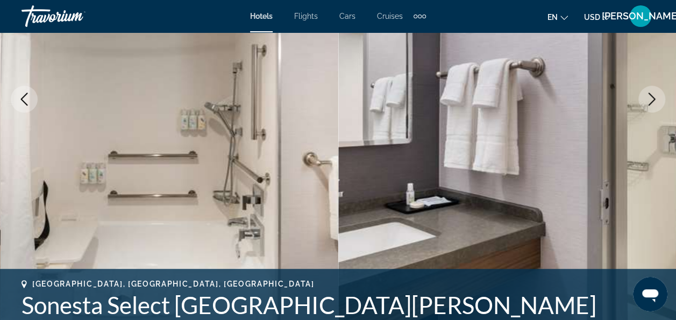
click at [655, 102] on icon "Next image" at bounding box center [652, 99] width 13 height 13
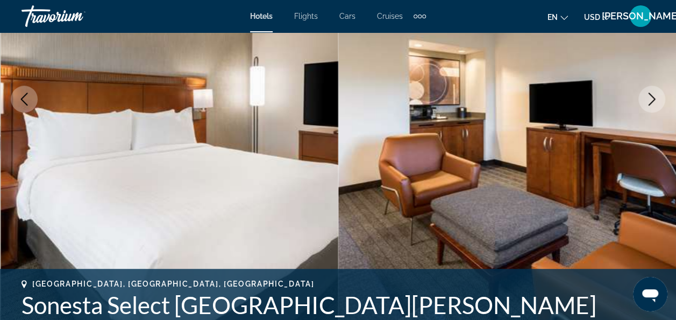
click at [655, 102] on icon "Next image" at bounding box center [652, 99] width 13 height 13
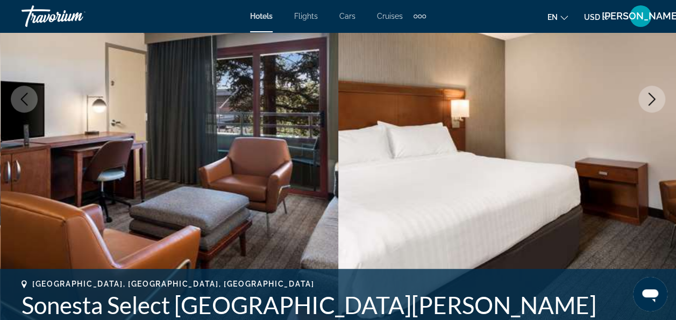
click at [655, 102] on icon "Next image" at bounding box center [652, 99] width 13 height 13
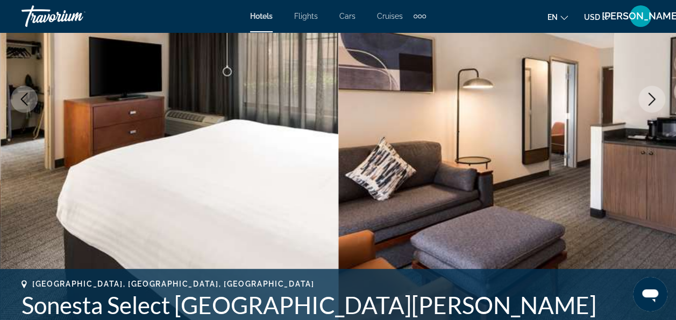
click at [655, 102] on icon "Next image" at bounding box center [652, 99] width 13 height 13
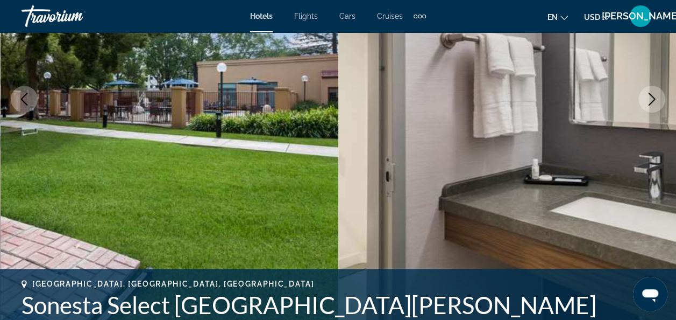
click at [655, 102] on icon "Next image" at bounding box center [652, 99] width 13 height 13
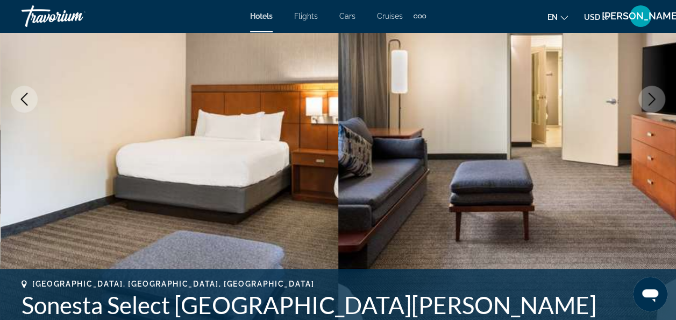
click at [655, 102] on icon "Next image" at bounding box center [652, 99] width 13 height 13
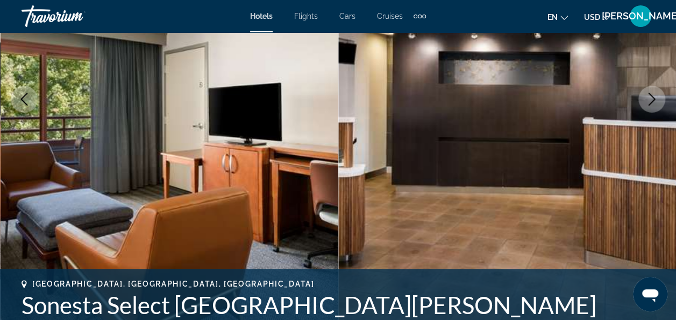
click at [655, 102] on icon "Next image" at bounding box center [652, 99] width 13 height 13
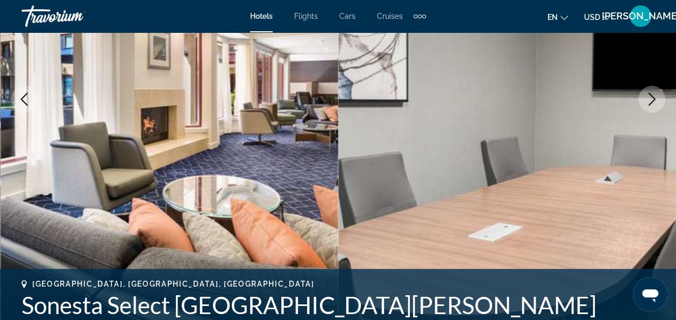
click at [655, 102] on icon "Next image" at bounding box center [652, 99] width 13 height 13
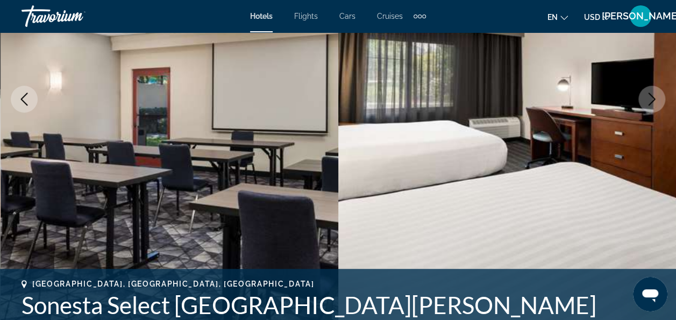
click at [655, 102] on icon "Next image" at bounding box center [652, 99] width 13 height 13
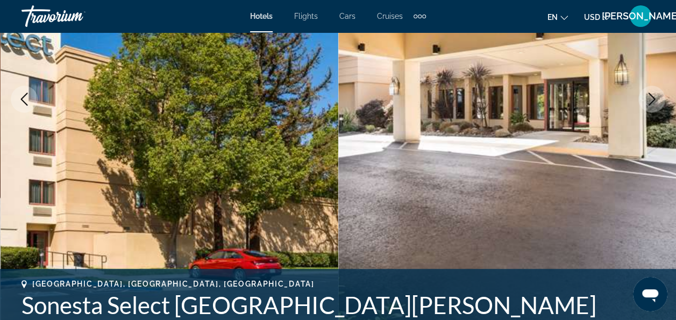
click at [655, 102] on icon "Next image" at bounding box center [652, 99] width 13 height 13
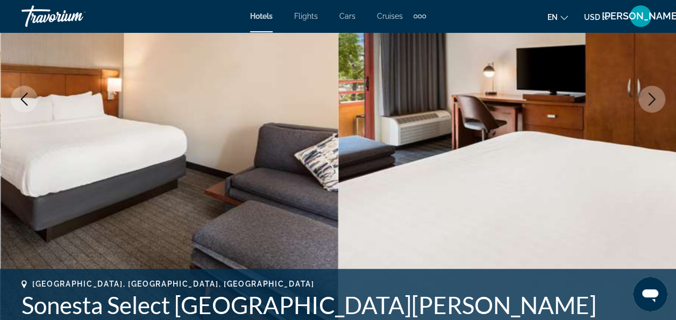
click at [655, 102] on icon "Next image" at bounding box center [652, 99] width 13 height 13
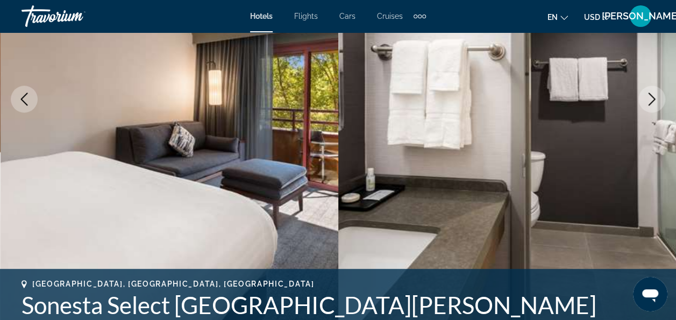
click at [655, 102] on icon "Next image" at bounding box center [652, 99] width 13 height 13
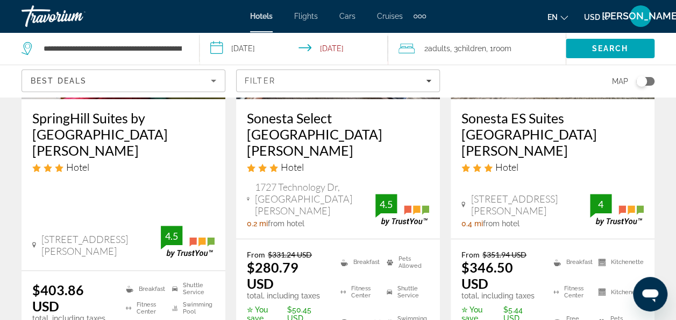
scroll to position [225, 0]
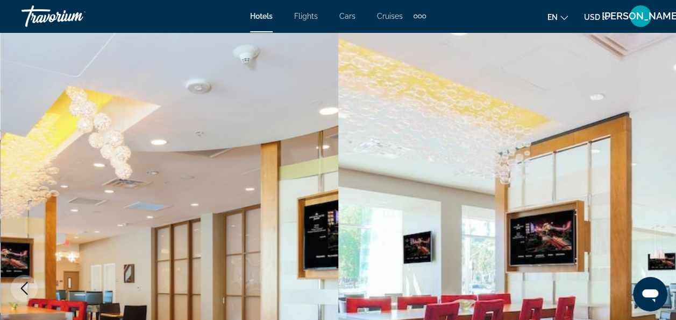
click at [672, 28] on div "Hotels Flights Cars Cruises Activities Hotels Flights Cars Cruises Activities e…" at bounding box center [338, 16] width 676 height 28
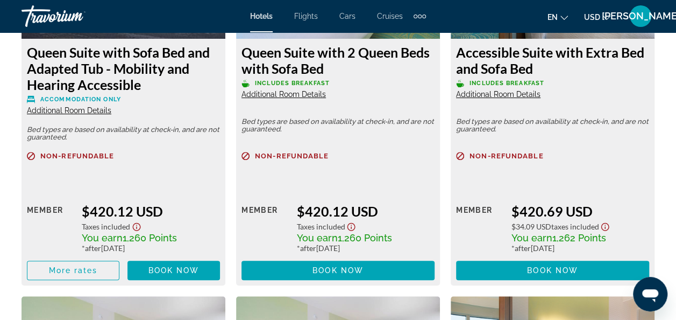
scroll to position [2204, 0]
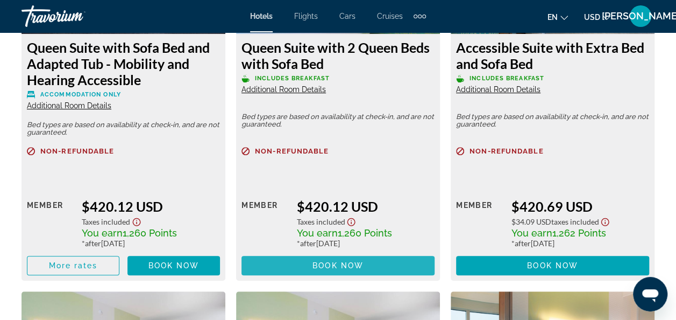
click at [398, 262] on span "Main content" at bounding box center [338, 265] width 193 height 26
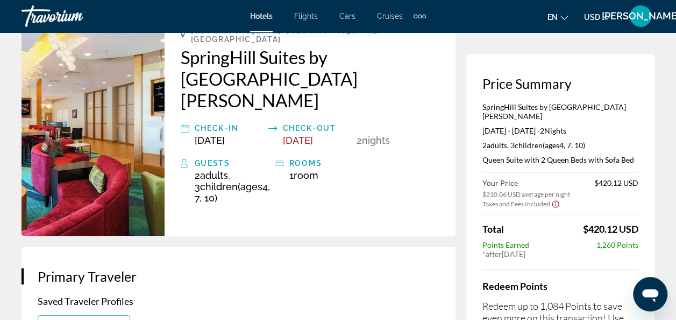
scroll to position [97, 0]
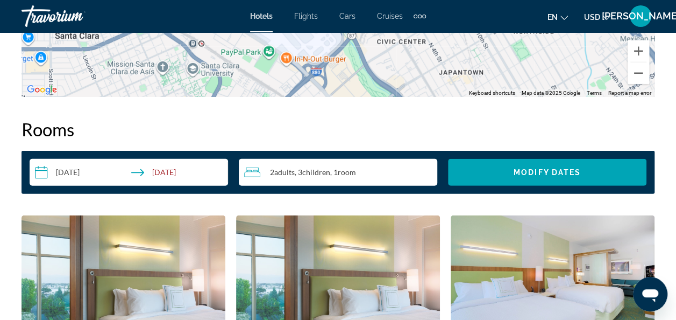
scroll to position [1501, 0]
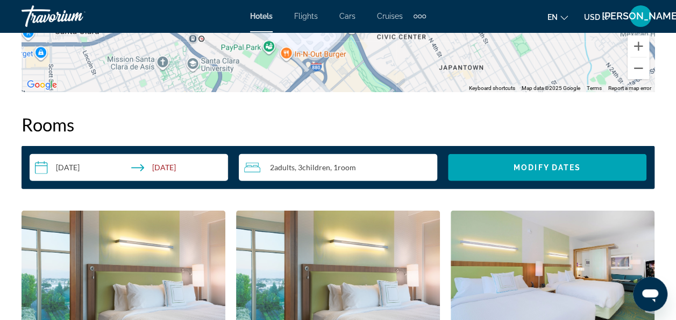
click at [162, 166] on input "**********" at bounding box center [131, 169] width 203 height 30
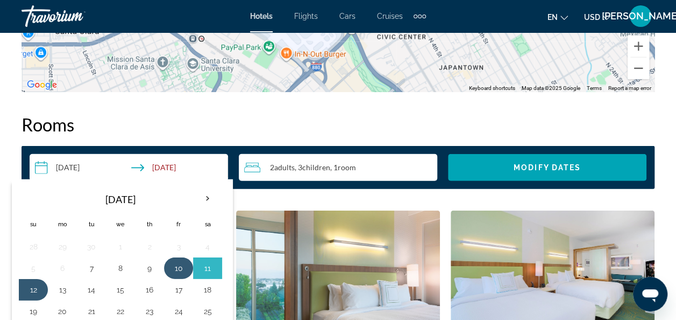
drag, startPoint x: 146, startPoint y: 270, endPoint x: 162, endPoint y: 267, distance: 15.9
click at [162, 267] on tr "5 6 7 8 9 10 11" at bounding box center [120, 268] width 203 height 22
click at [147, 265] on button "9" at bounding box center [149, 267] width 17 height 15
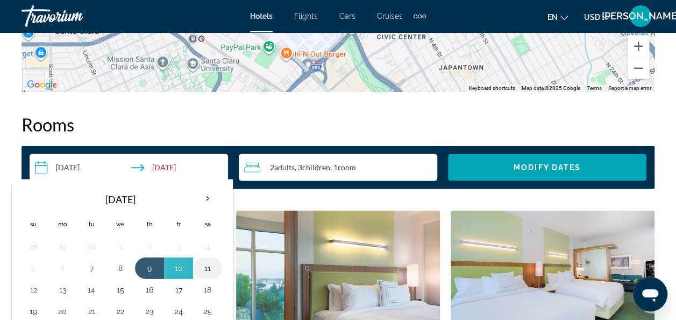
drag, startPoint x: 147, startPoint y: 265, endPoint x: 206, endPoint y: 267, distance: 58.7
click at [206, 267] on tr "5 6 7 8 9 10 11" at bounding box center [120, 268] width 203 height 22
drag, startPoint x: 151, startPoint y: 265, endPoint x: 208, endPoint y: 271, distance: 57.4
click at [208, 271] on tr "5 6 7 8 9 10 11" at bounding box center [120, 268] width 203 height 22
click at [203, 268] on button "11" at bounding box center [207, 267] width 17 height 15
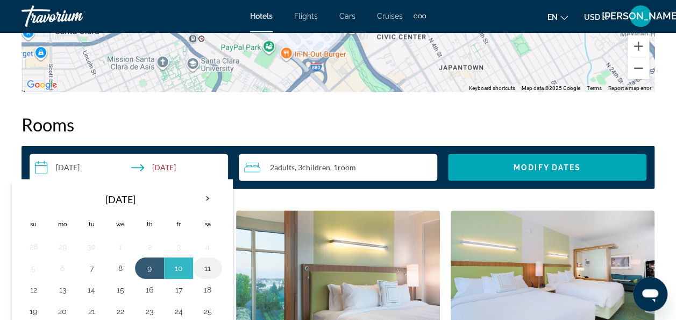
type input "**********"
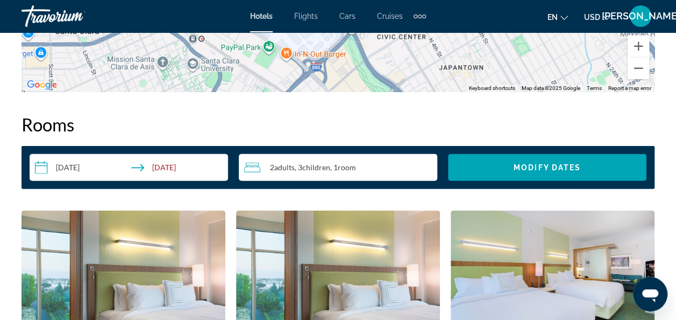
drag, startPoint x: 626, startPoint y: 161, endPoint x: 381, endPoint y: 127, distance: 246.6
click at [381, 127] on h2 "Rooms" at bounding box center [338, 125] width 633 height 22
drag, startPoint x: 680, startPoint y: 127, endPoint x: 426, endPoint y: 133, distance: 254.0
click at [426, 133] on h2 "Rooms" at bounding box center [338, 125] width 633 height 22
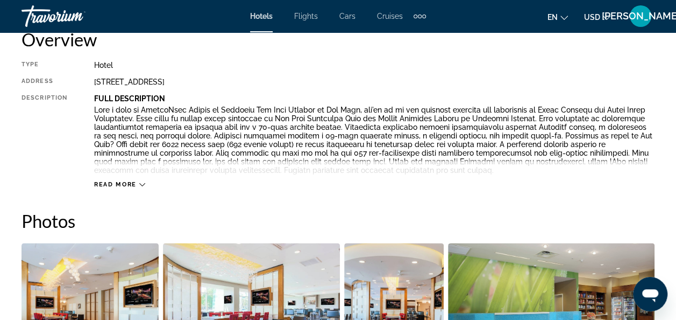
scroll to position [0, 0]
